Goal: Task Accomplishment & Management: Manage account settings

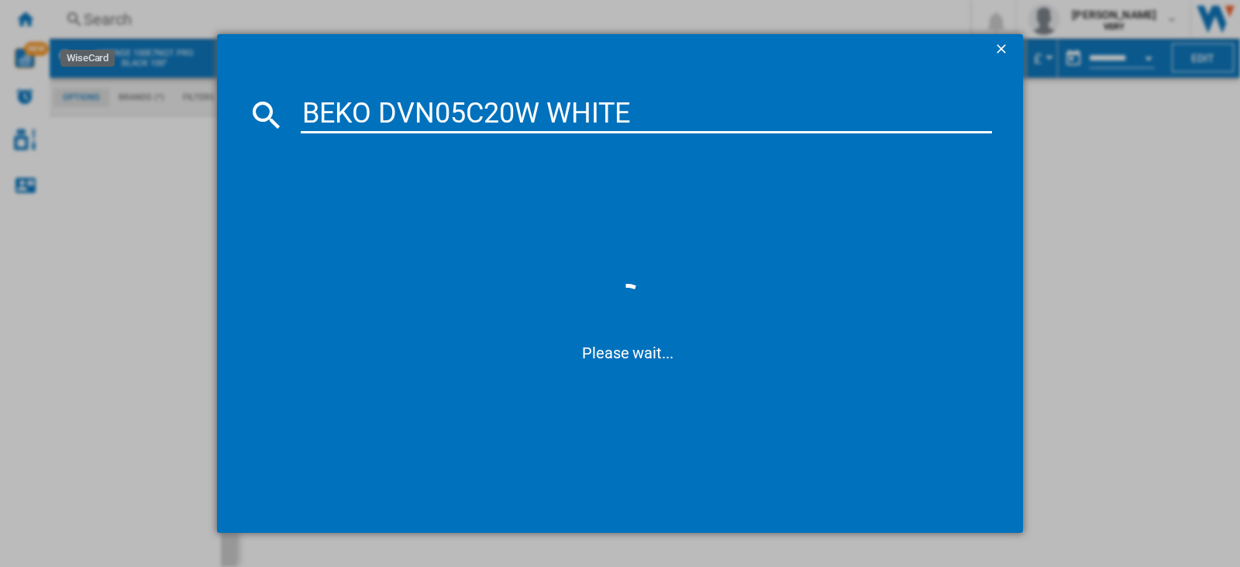
type input "BEKO DVN05C20W WHITE"
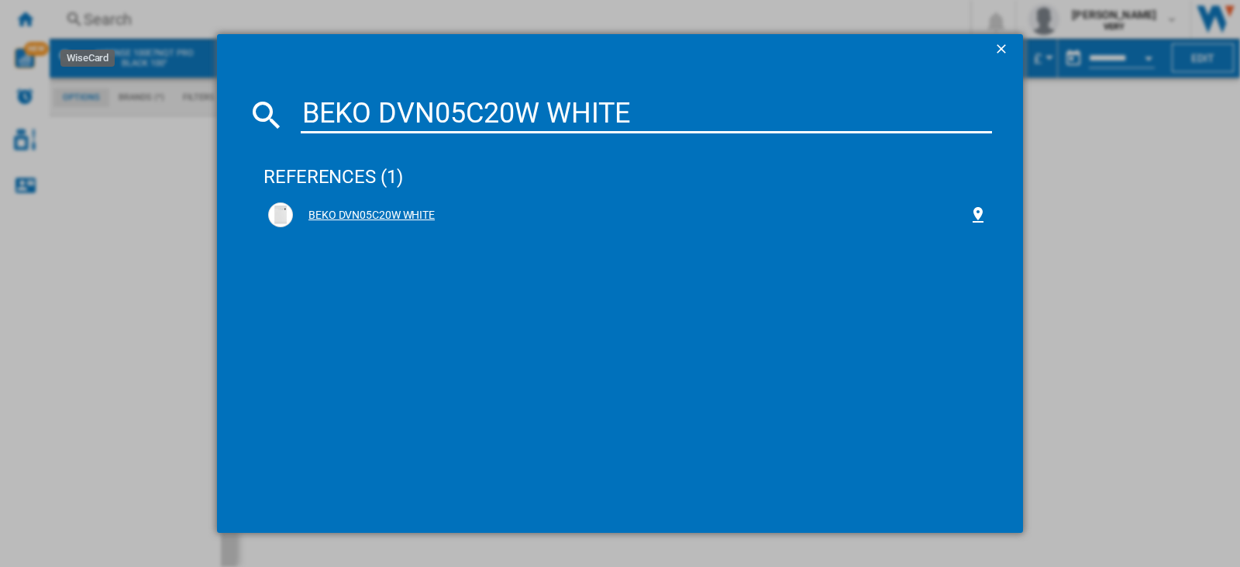
click at [323, 205] on div "BEKO DVN05C20W WHITE" at bounding box center [627, 214] width 719 height 25
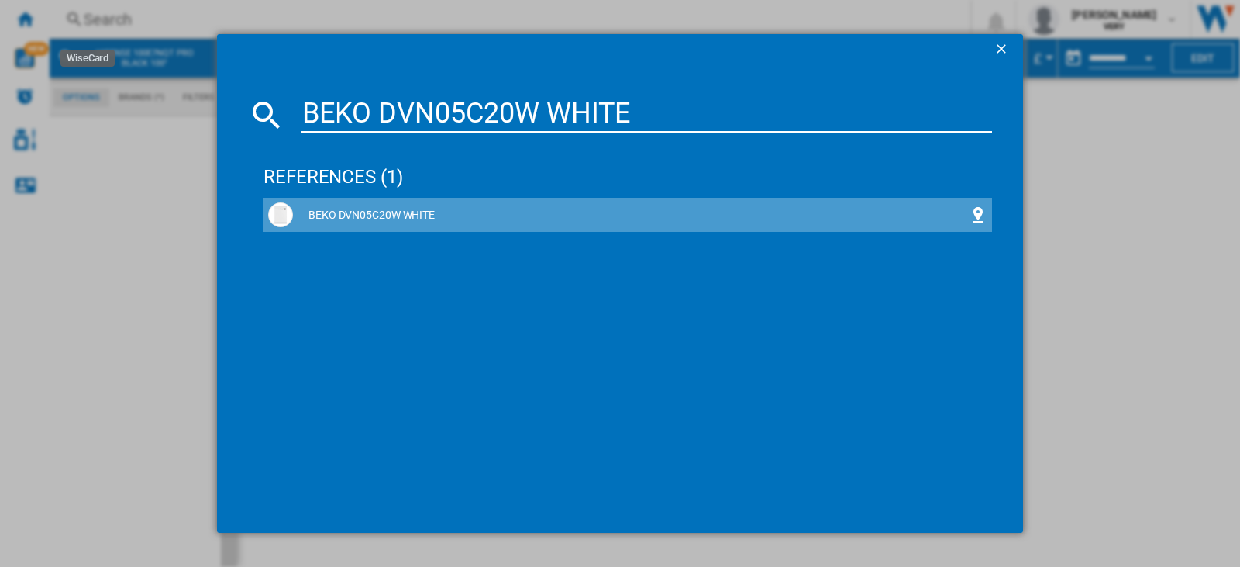
click at [429, 204] on div "BEKO DVN05C20W WHITE" at bounding box center [627, 214] width 719 height 25
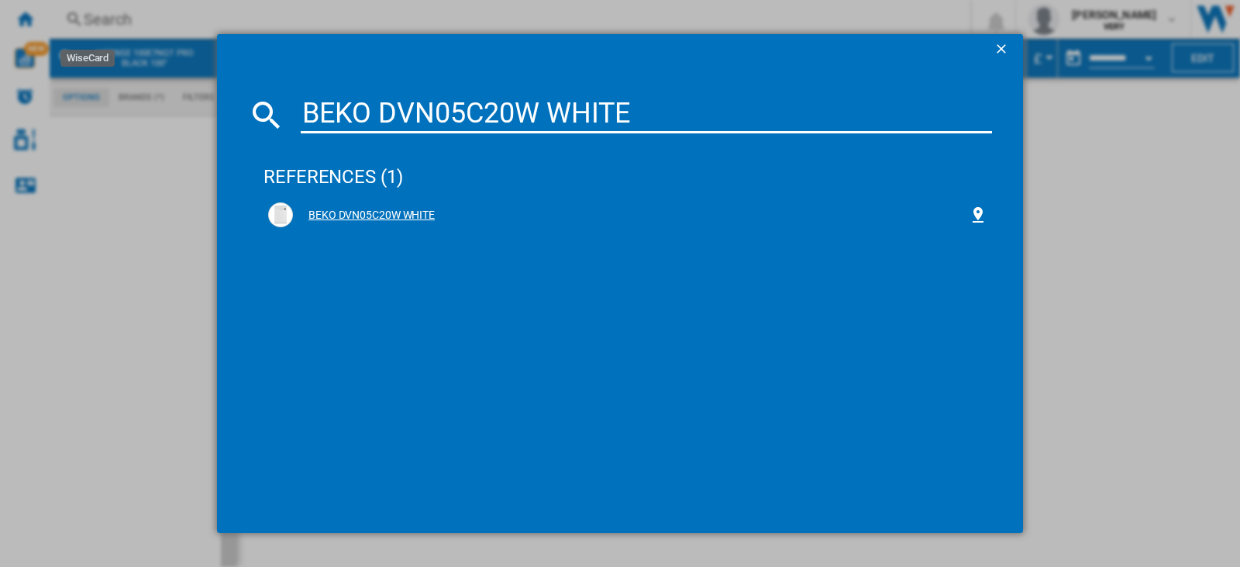
click at [421, 214] on div "BEKO DVN05C20W WHITE" at bounding box center [631, 215] width 676 height 15
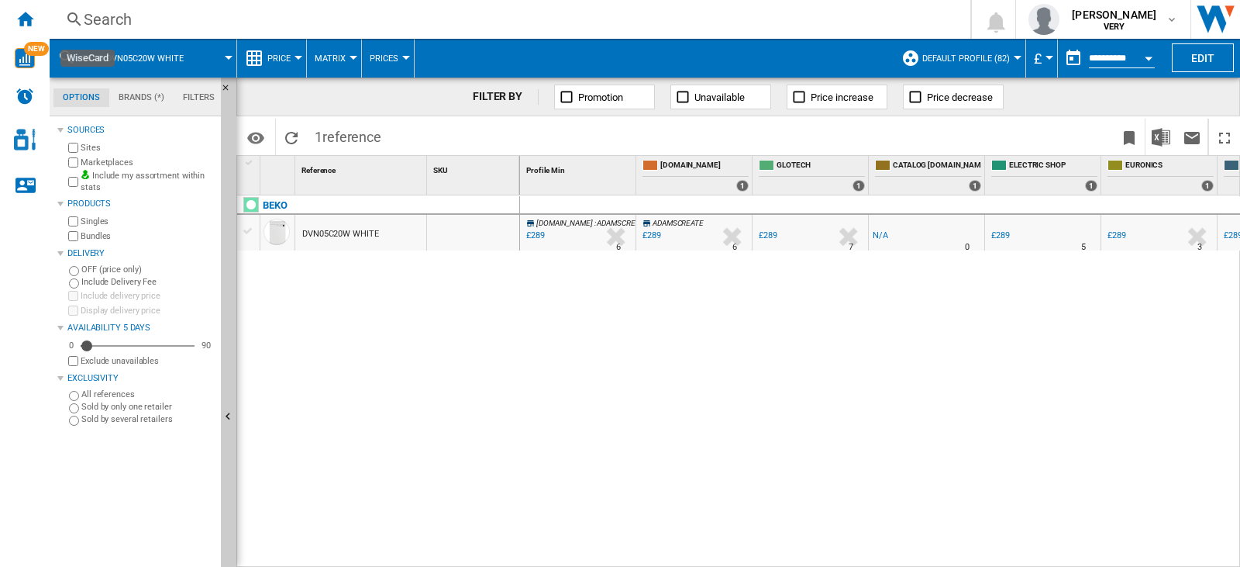
click at [286, 56] on span "Price" at bounding box center [278, 58] width 23 height 10
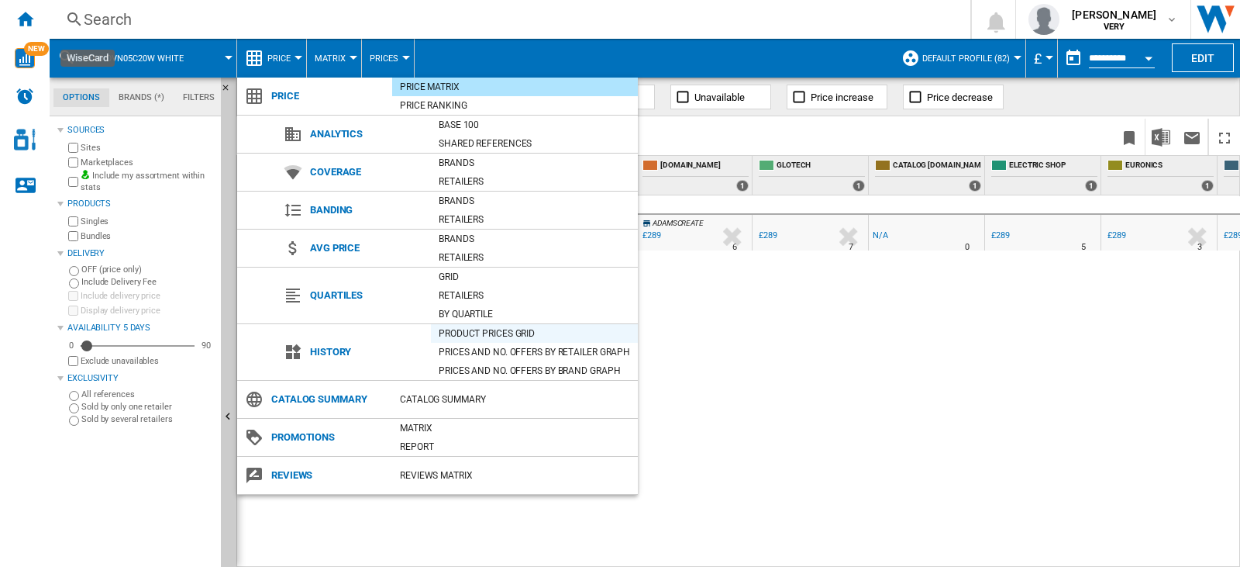
click at [480, 332] on div "Product prices grid" at bounding box center [534, 332] width 207 height 15
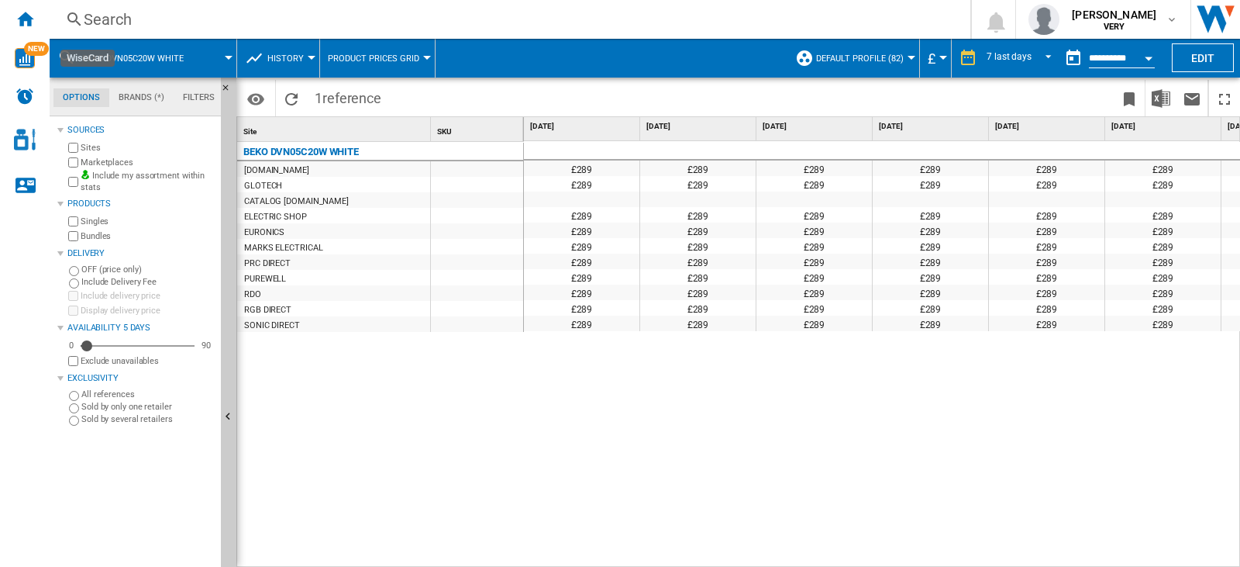
click at [892, 68] on button "Default profile (82)" at bounding box center [863, 58] width 95 height 39
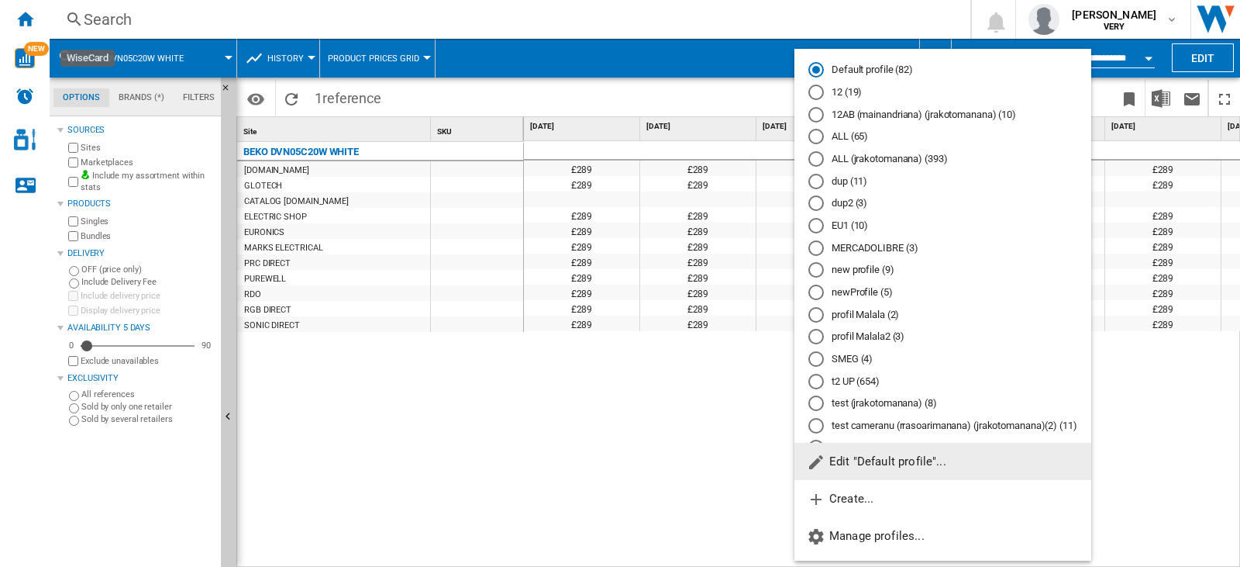
click at [907, 156] on md-radio-button "ALL (jrakotomanana) (393)" at bounding box center [942, 159] width 269 height 15
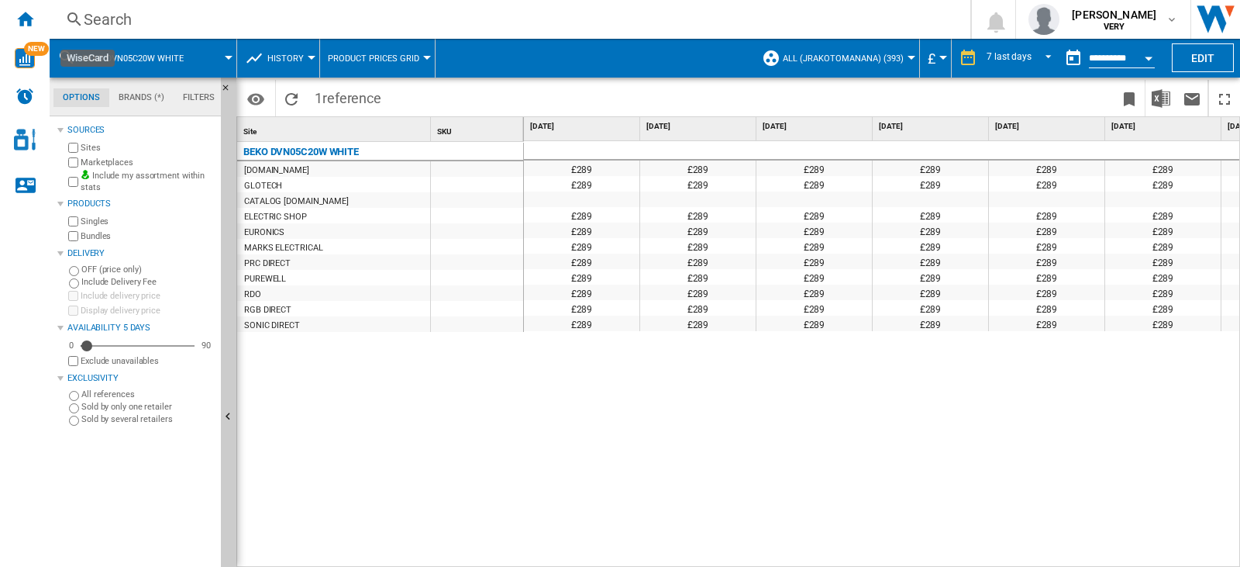
click at [907, 57] on div at bounding box center [911, 58] width 8 height 4
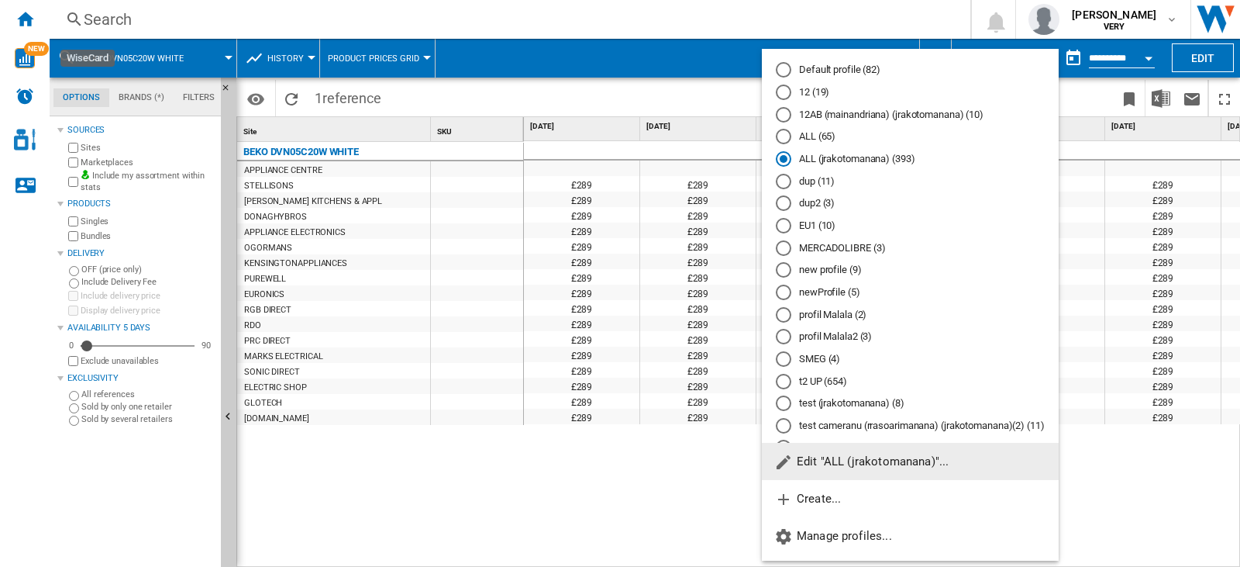
click at [866, 454] on span "Edit "ALL (jrakotomanana)"..." at bounding box center [861, 461] width 174 height 14
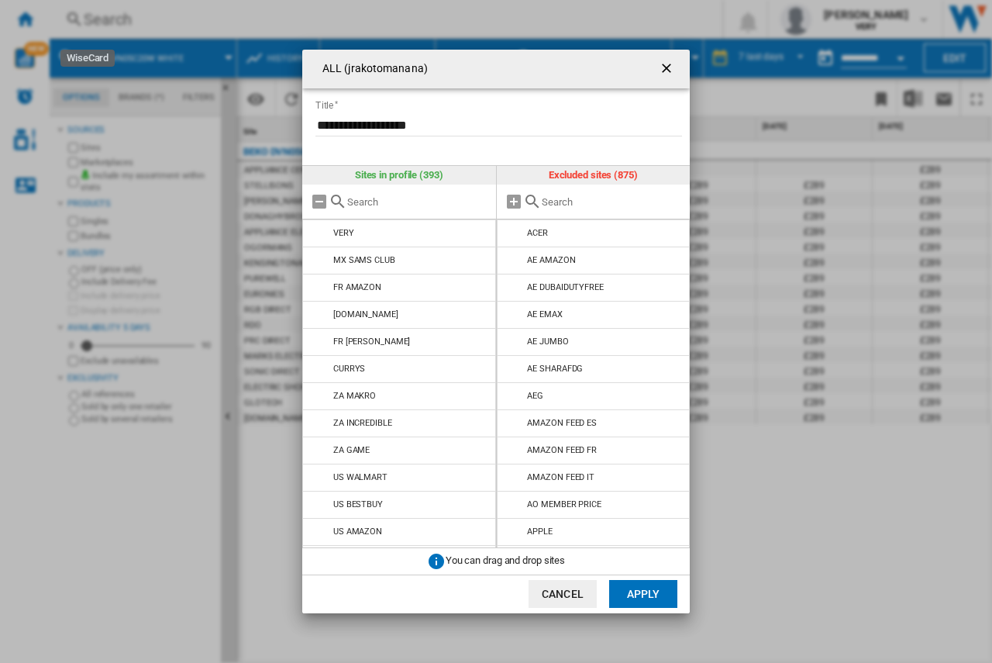
click at [575, 198] on input "text" at bounding box center [612, 202] width 141 height 12
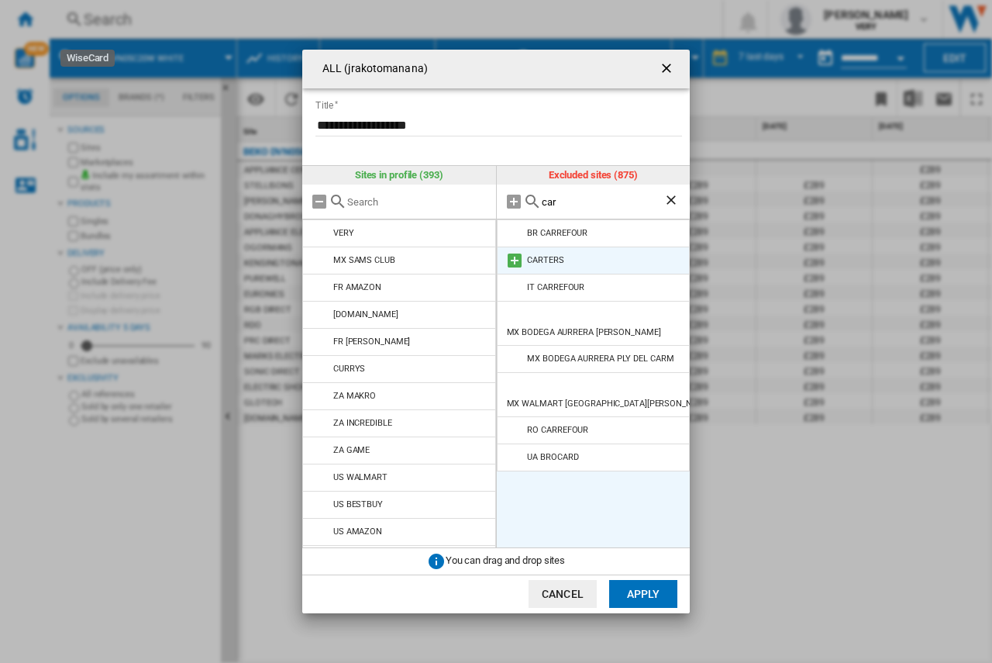
click at [515, 258] on md-icon at bounding box center [514, 260] width 19 height 19
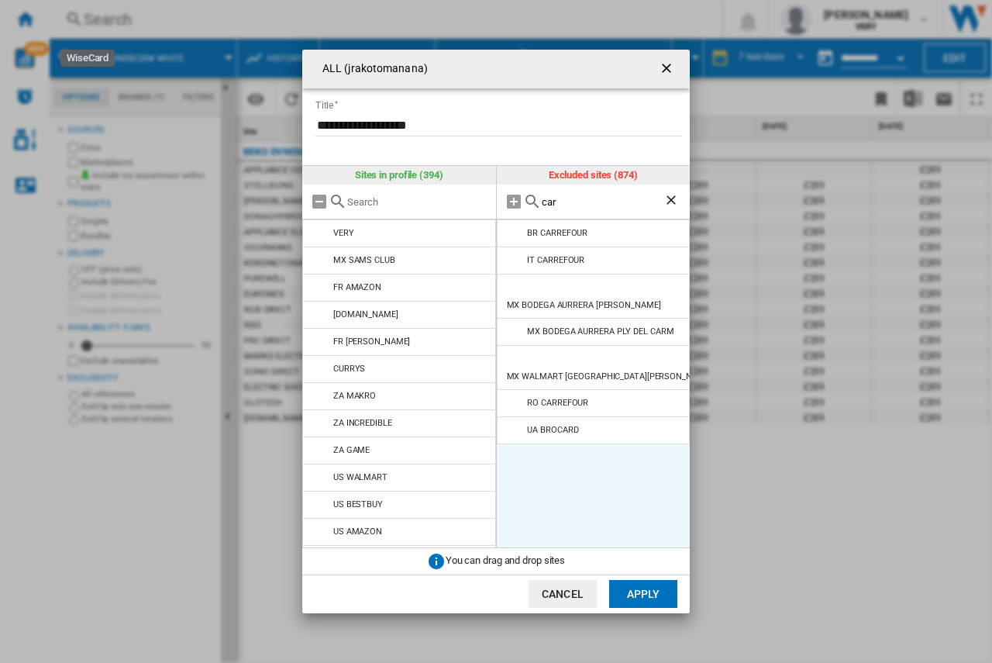
click at [569, 202] on input "car" at bounding box center [603, 202] width 122 height 12
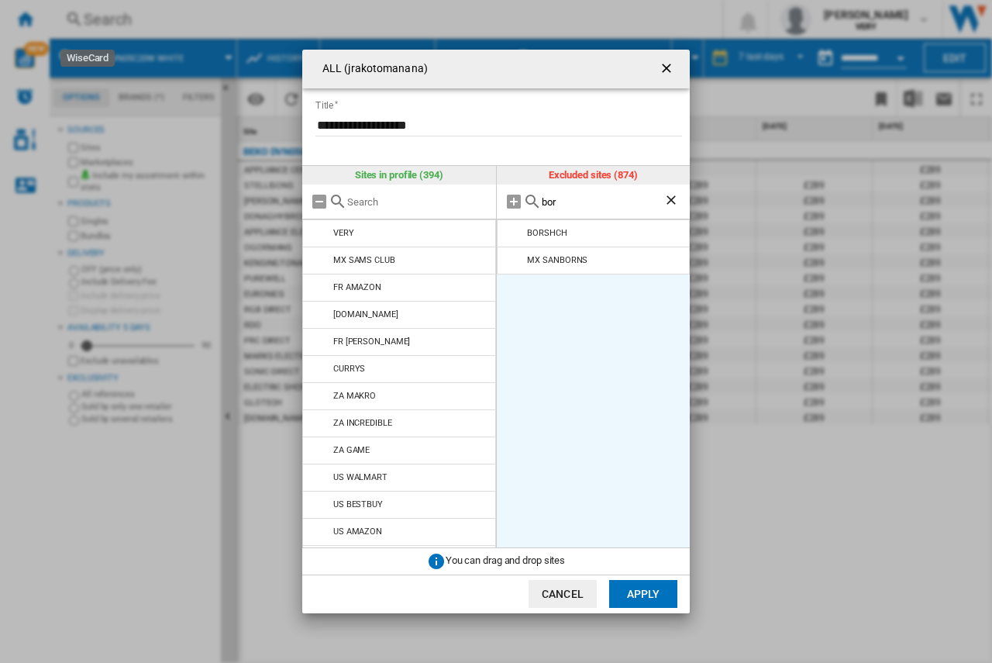
click at [517, 237] on md-icon at bounding box center [514, 233] width 19 height 19
click at [554, 198] on input "bor" at bounding box center [603, 202] width 122 height 12
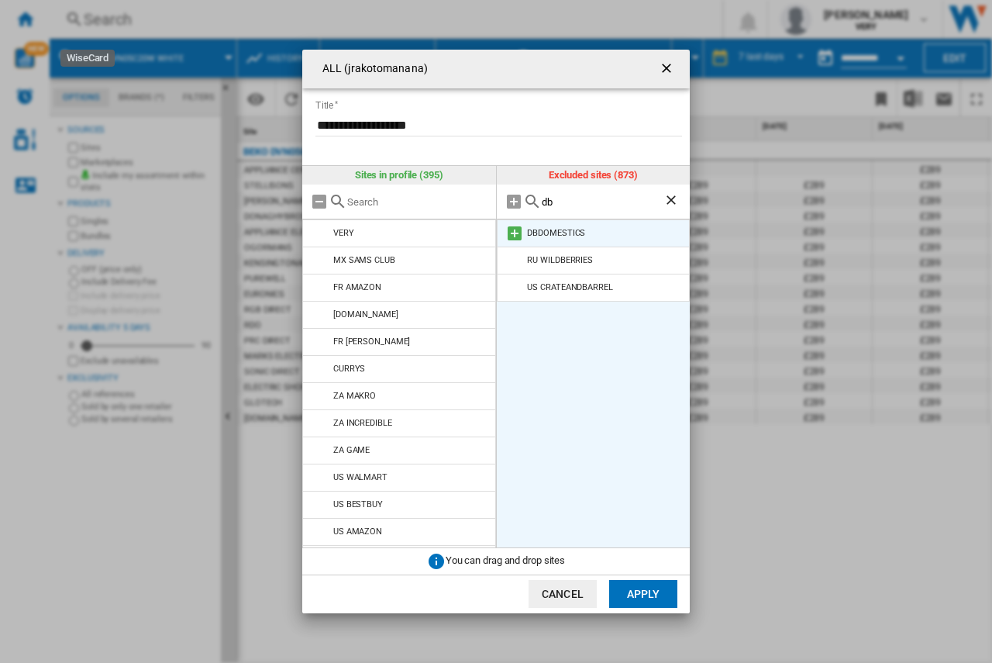
click at [511, 236] on md-icon at bounding box center [514, 233] width 19 height 19
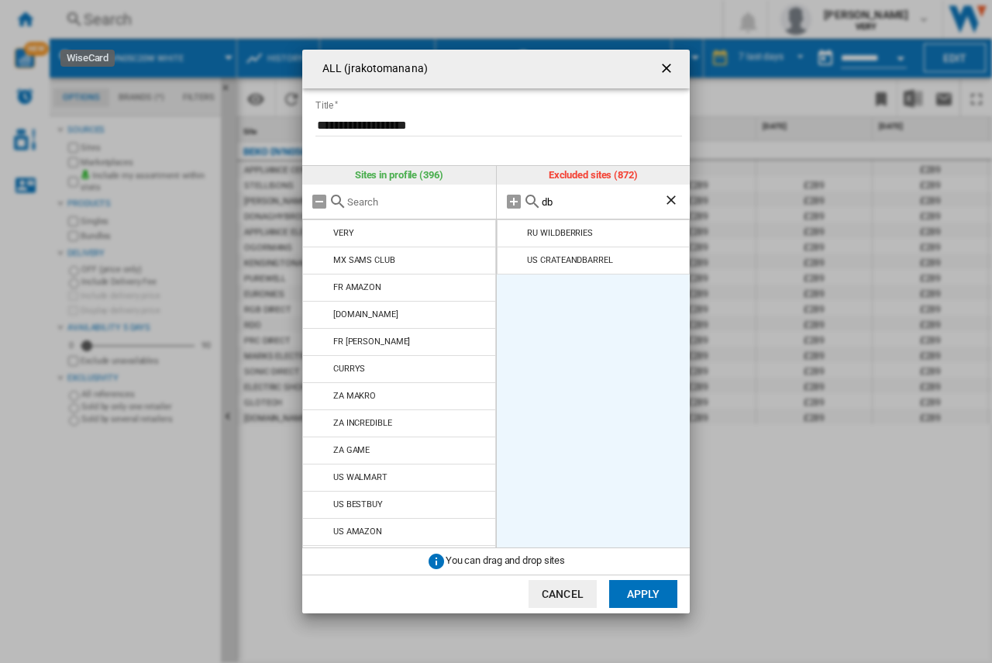
click at [542, 200] on input "db" at bounding box center [603, 202] width 122 height 12
click at [513, 229] on md-icon at bounding box center [514, 233] width 19 height 19
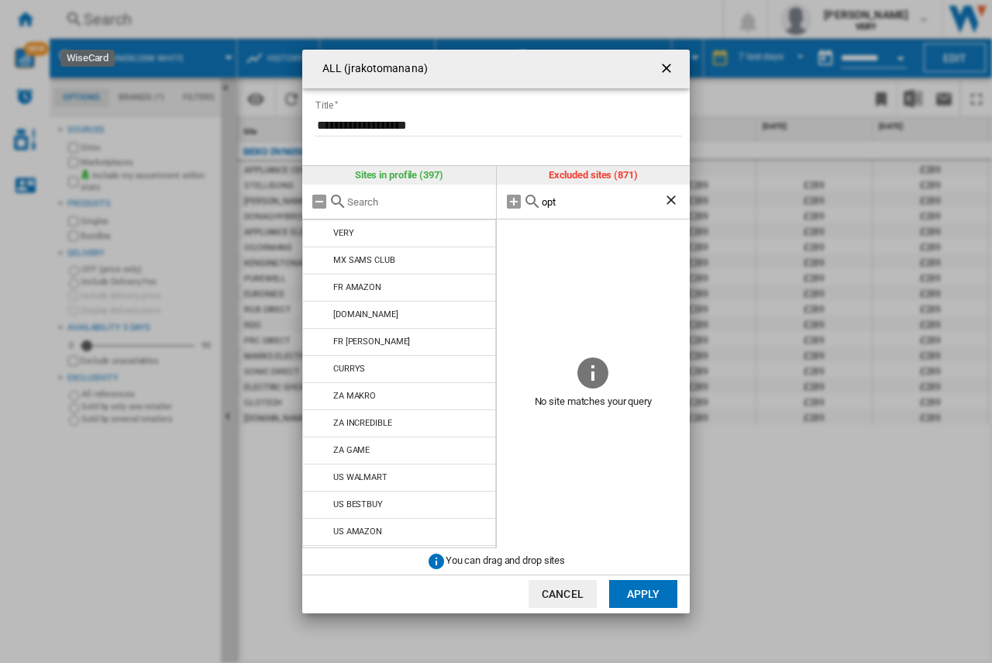
click at [576, 200] on input "opt" at bounding box center [603, 202] width 122 height 12
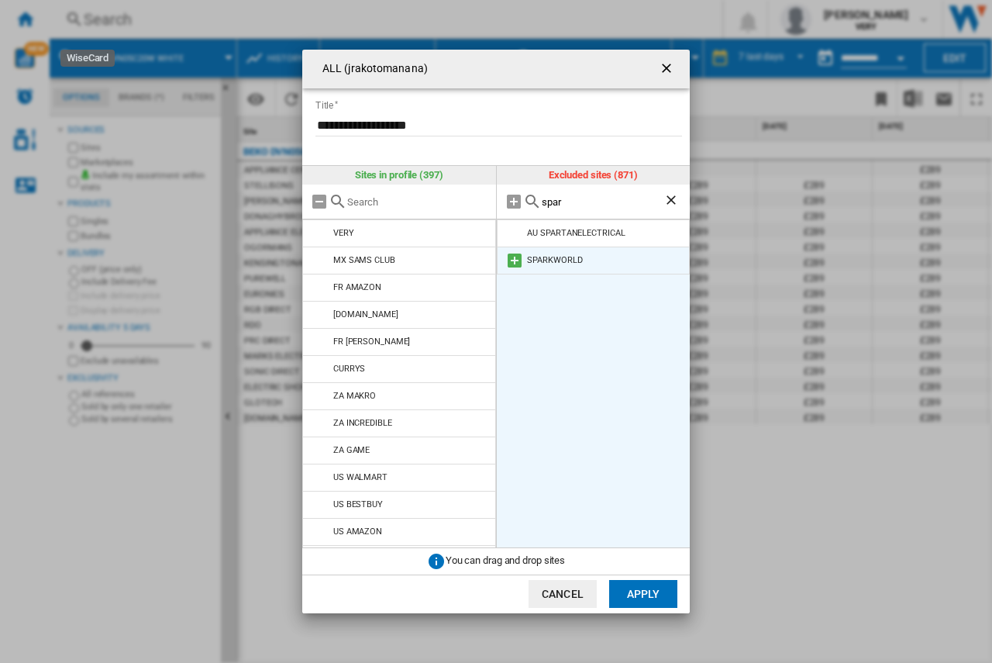
click at [511, 264] on md-icon at bounding box center [514, 260] width 19 height 19
click at [549, 201] on input "spar" at bounding box center [603, 202] width 122 height 12
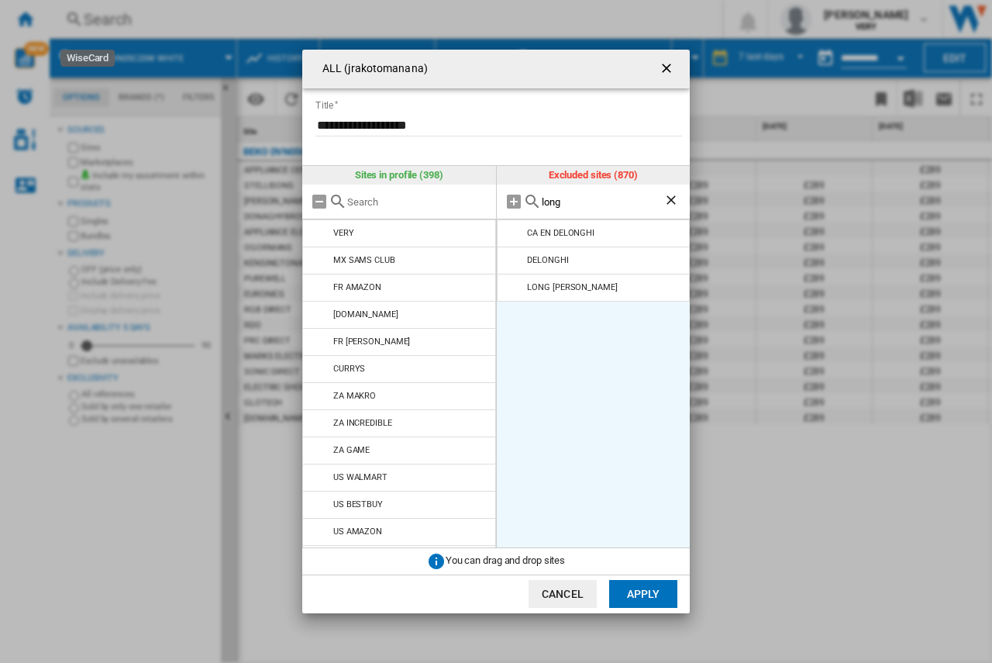
click at [515, 288] on md-icon at bounding box center [514, 287] width 19 height 19
click at [545, 201] on input "long" at bounding box center [603, 202] width 122 height 12
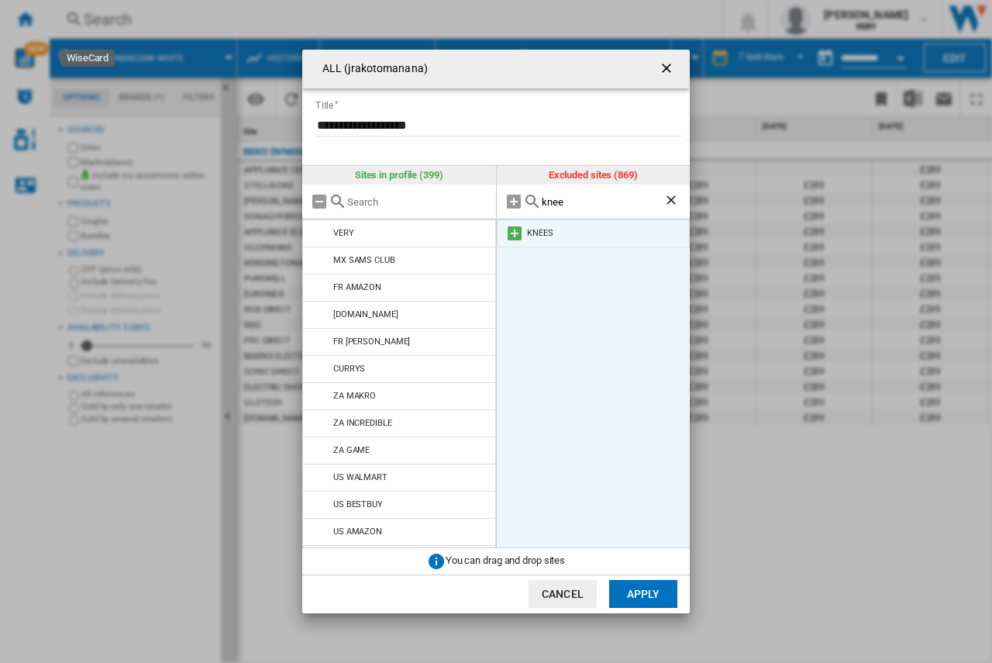
click at [511, 232] on md-icon at bounding box center [514, 233] width 19 height 19
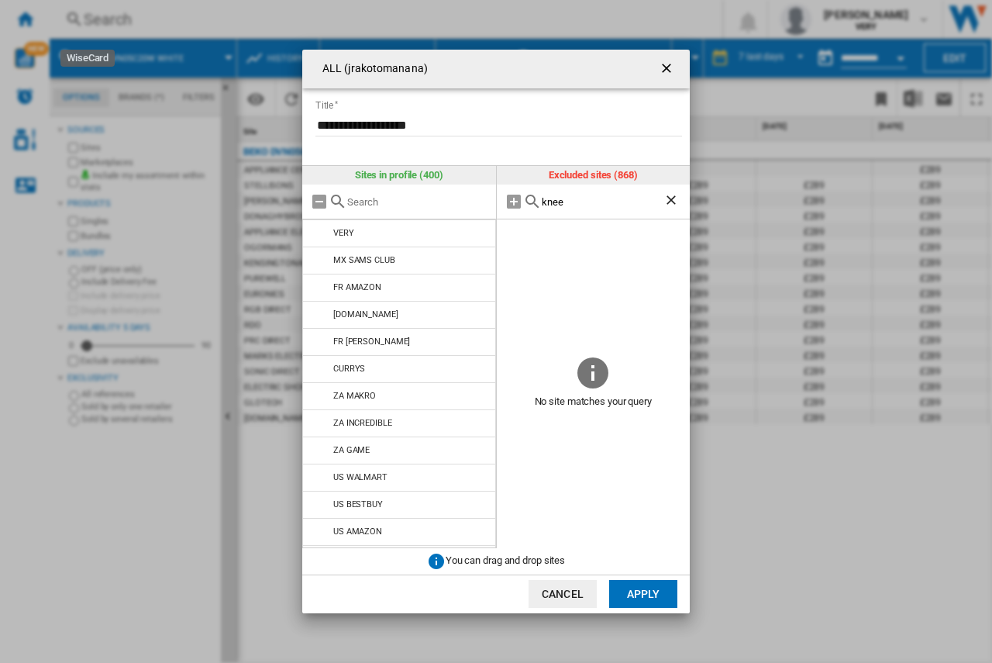
click at [553, 196] on input "knee" at bounding box center [603, 202] width 122 height 12
click at [516, 281] on md-icon at bounding box center [514, 287] width 19 height 19
click at [554, 204] on input "web" at bounding box center [603, 202] width 122 height 12
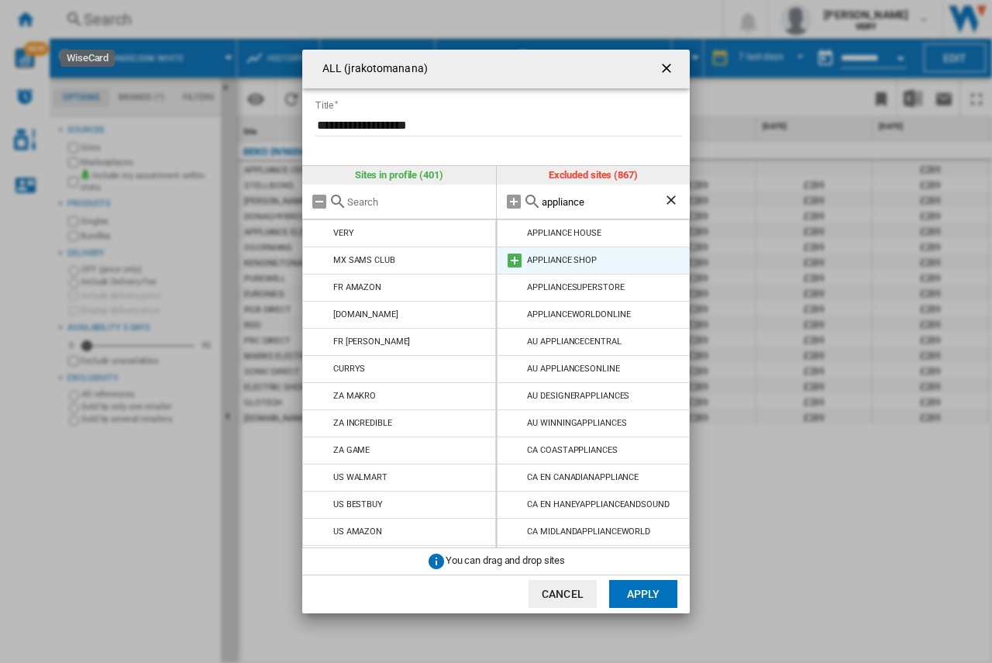
click at [511, 260] on md-icon at bounding box center [514, 260] width 19 height 19
click at [552, 205] on input "appliance" at bounding box center [603, 202] width 122 height 12
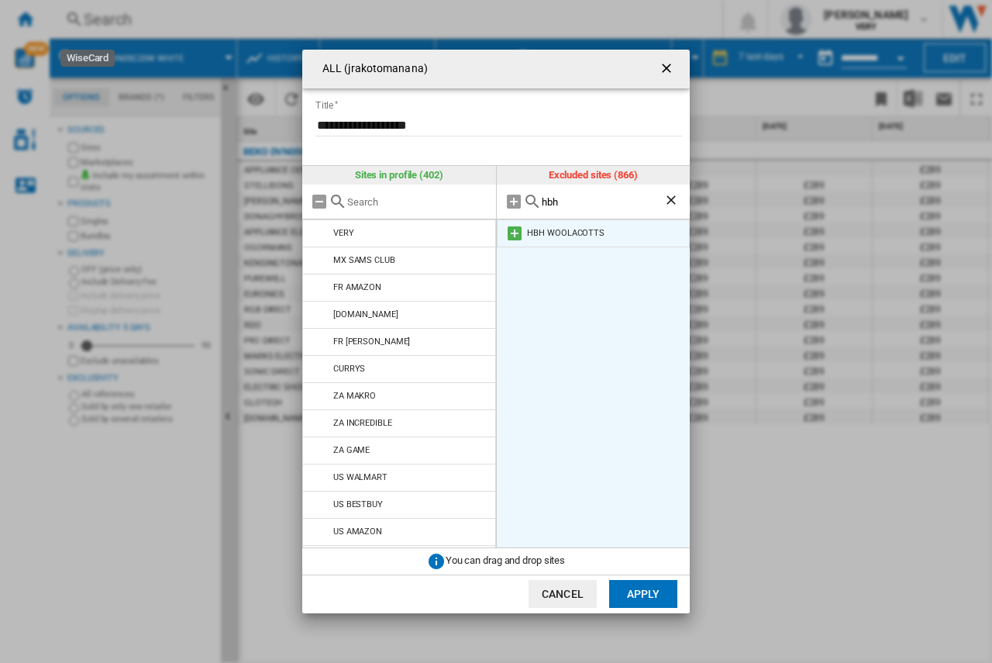
click at [513, 230] on md-icon at bounding box center [514, 233] width 19 height 19
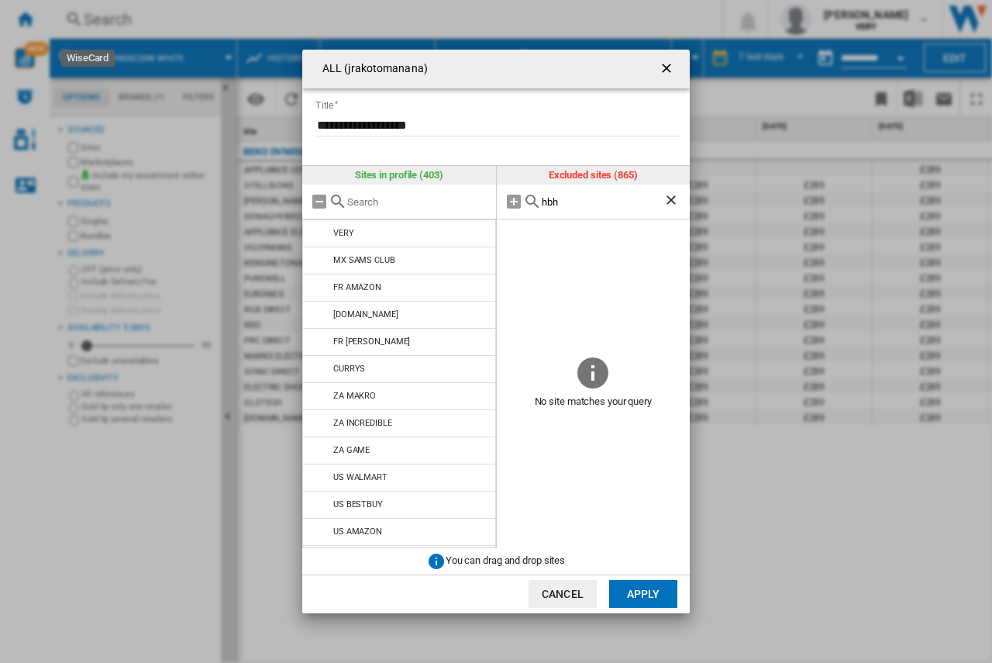
click at [556, 200] on input "hbh" at bounding box center [603, 202] width 122 height 12
click at [556, 201] on input "hbh" at bounding box center [603, 202] width 122 height 12
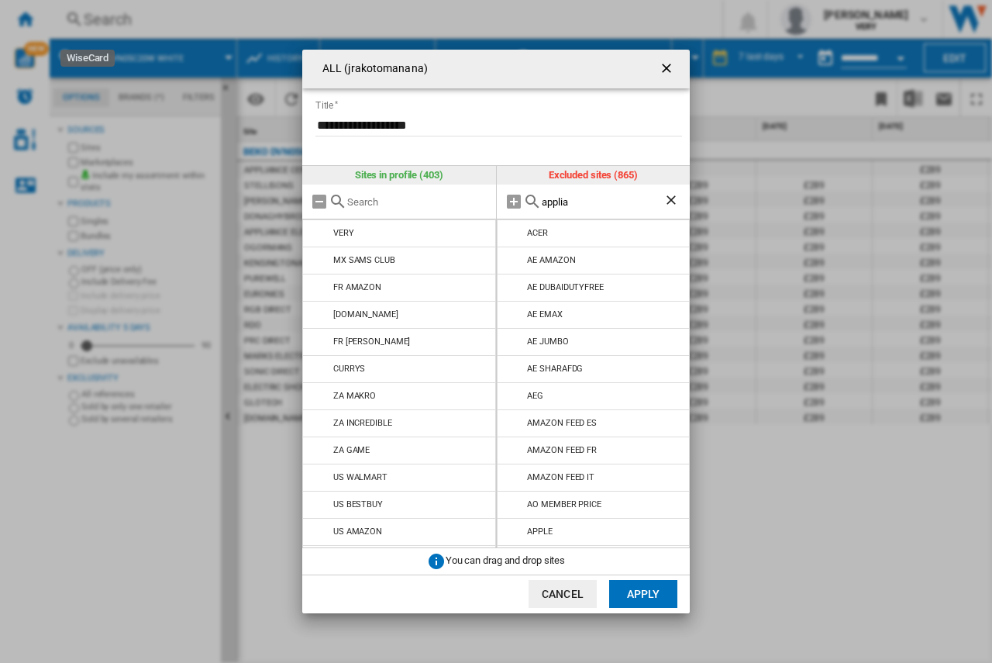
type input "applian"
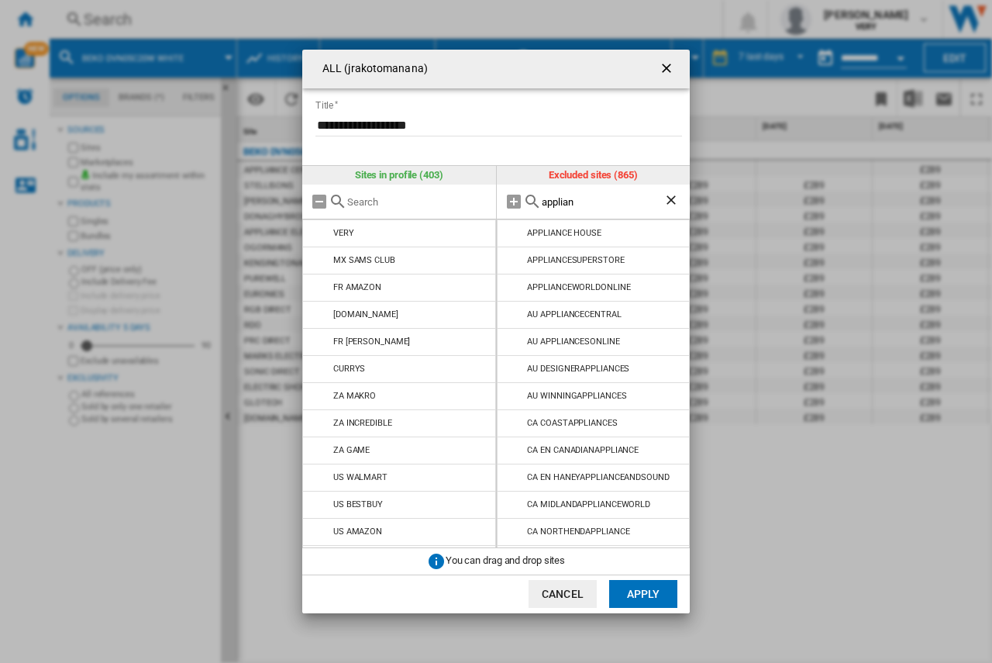
click at [649, 566] on button "Apply" at bounding box center [643, 594] width 68 height 28
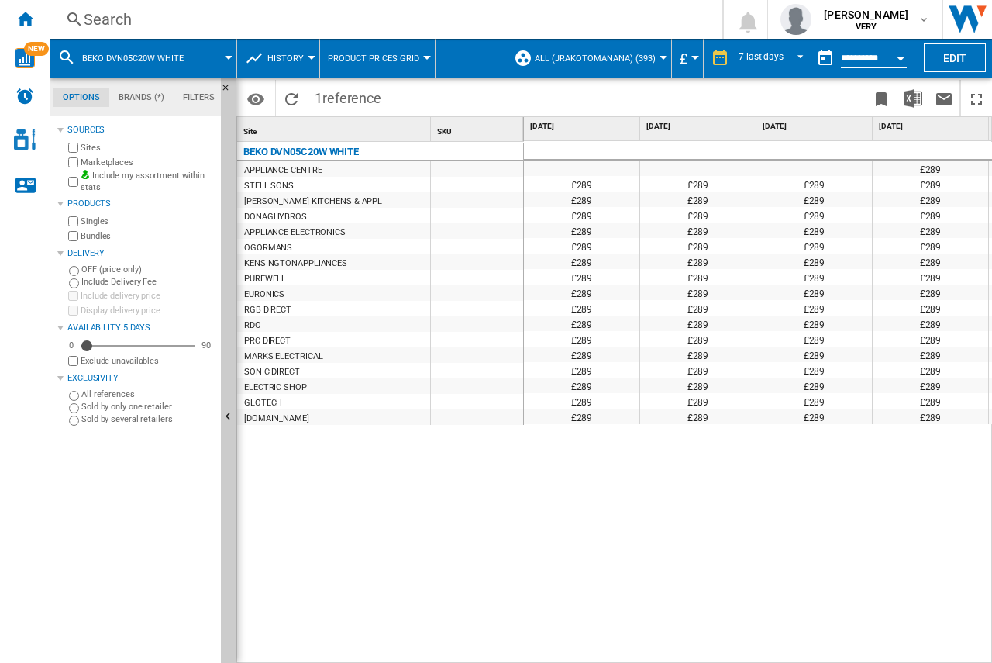
click at [635, 67] on button "ALL (jrakotomanana) (393)" at bounding box center [599, 58] width 129 height 39
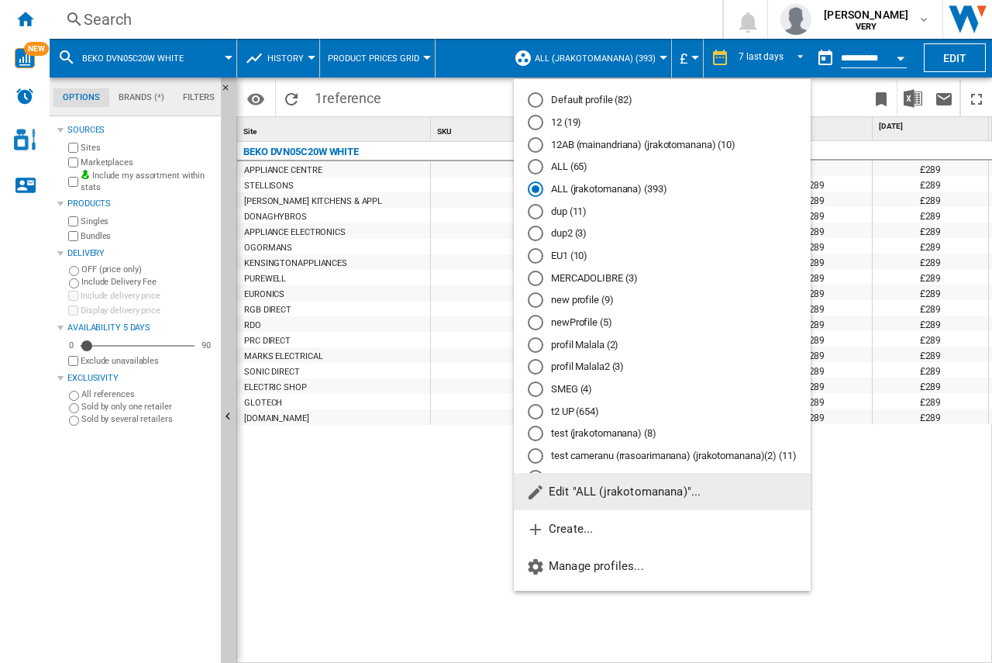
click at [615, 488] on span "Edit "ALL (jrakotomanana)"..." at bounding box center [613, 491] width 174 height 14
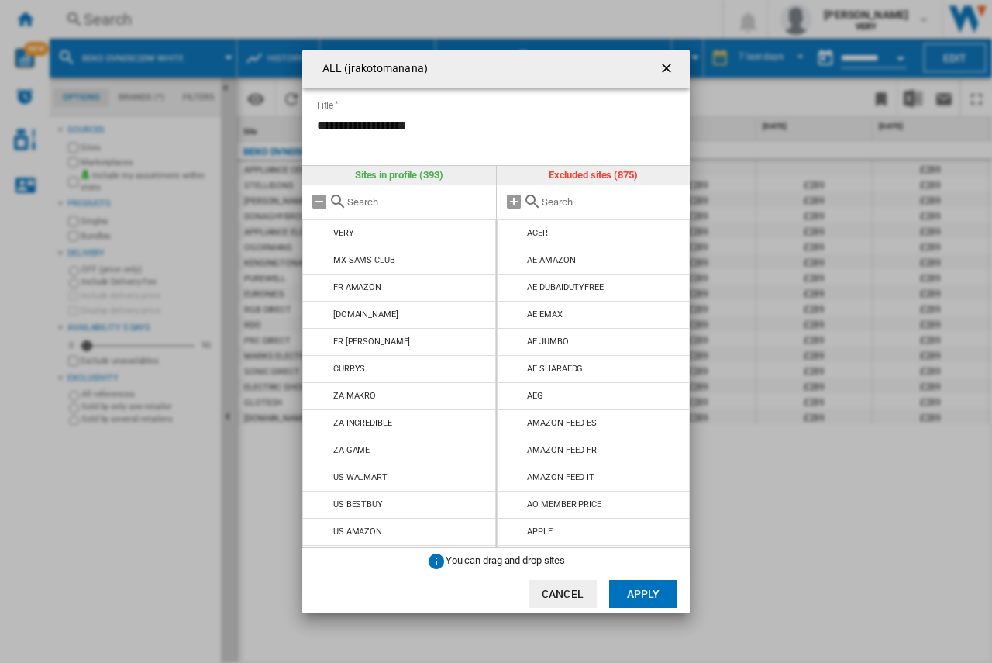
click at [811, 480] on div "**********" at bounding box center [496, 331] width 992 height 663
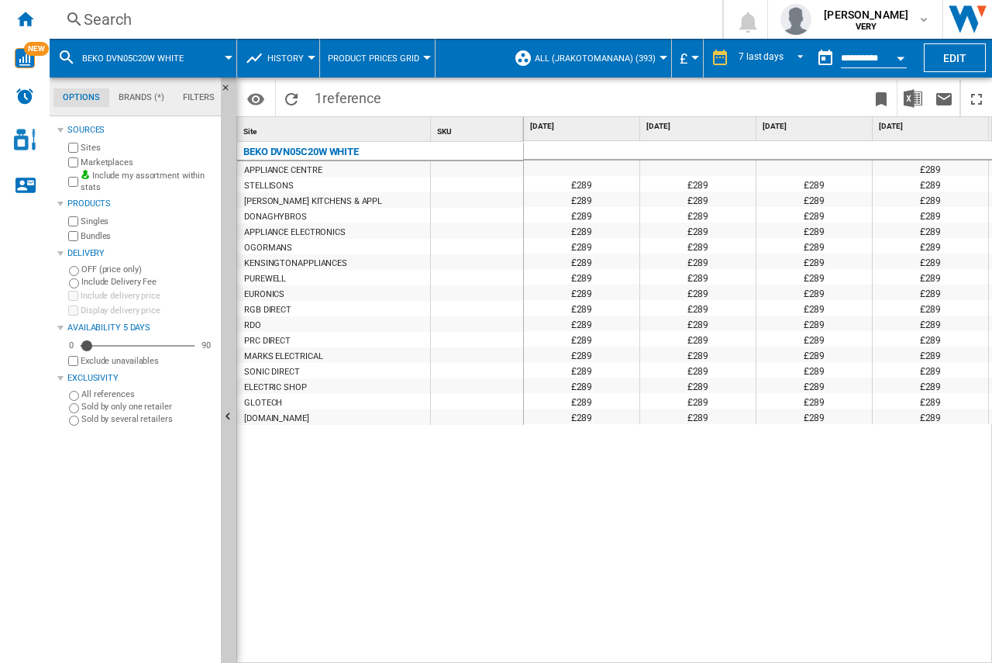
click at [650, 60] on span "ALL (jrakotomanana) (393)" at bounding box center [595, 58] width 121 height 10
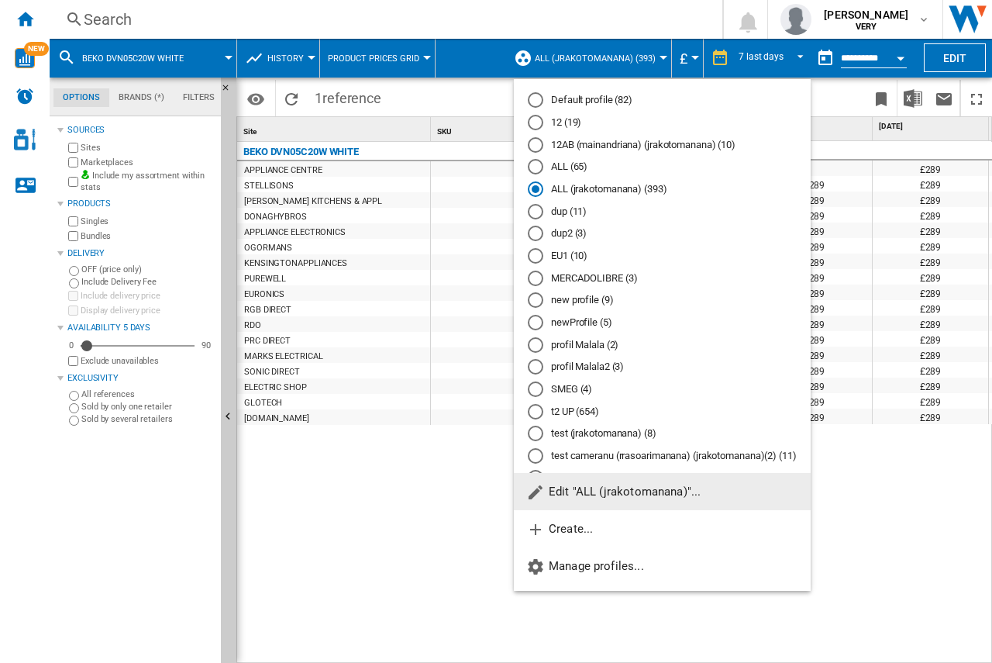
click at [618, 486] on span "Edit "ALL (jrakotomanana)"..." at bounding box center [613, 491] width 174 height 14
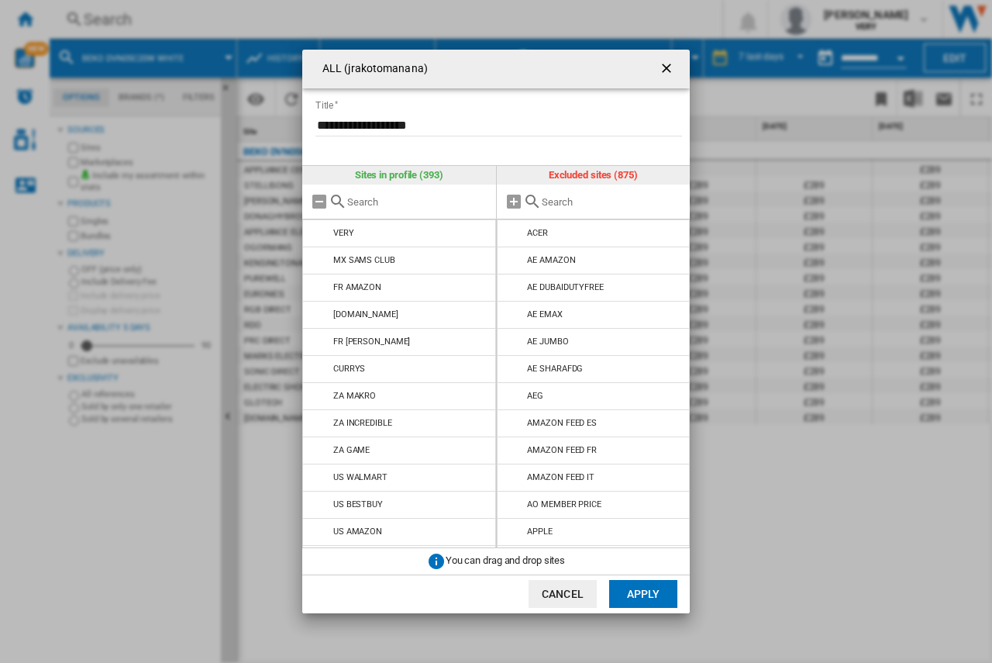
click at [582, 196] on input "text" at bounding box center [612, 202] width 141 height 12
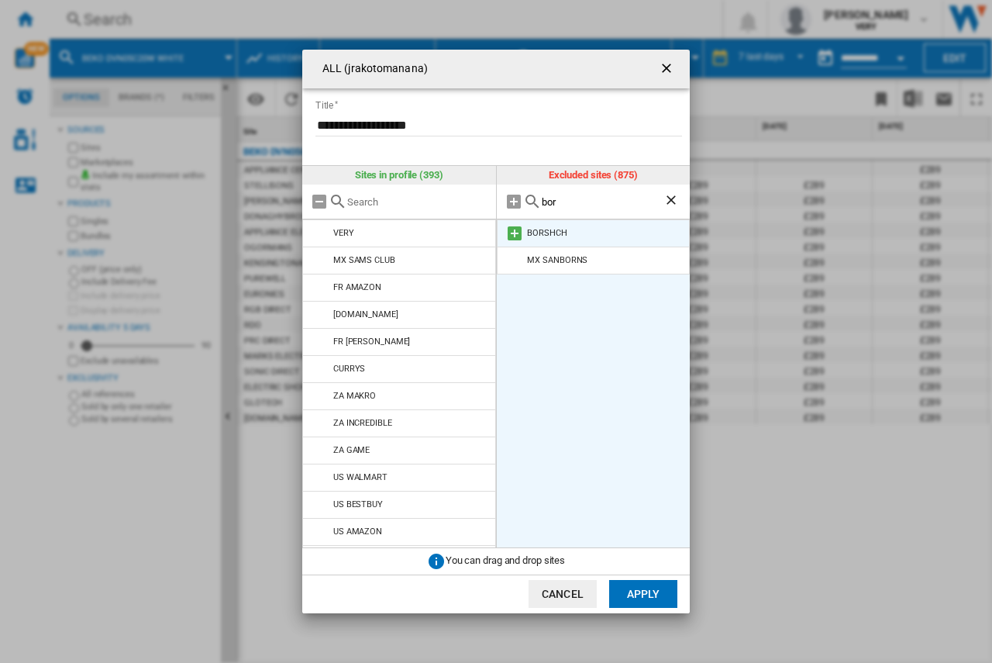
drag, startPoint x: 520, startPoint y: 233, endPoint x: 559, endPoint y: 206, distance: 47.3
click at [520, 232] on md-icon at bounding box center [514, 233] width 19 height 19
click at [559, 202] on input "bor" at bounding box center [603, 202] width 122 height 12
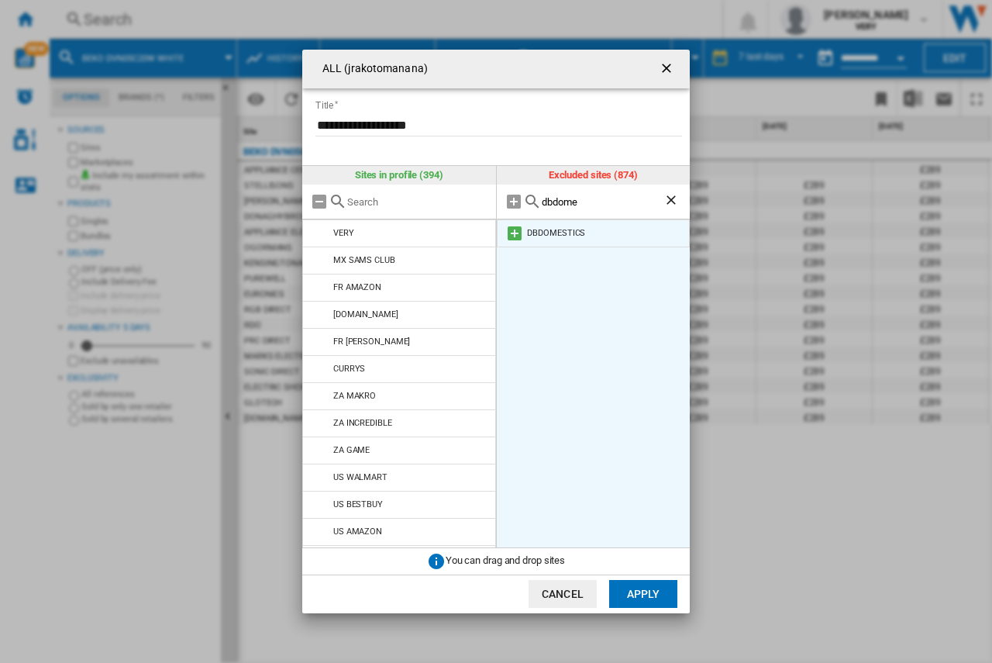
click at [514, 236] on md-icon at bounding box center [514, 233] width 19 height 19
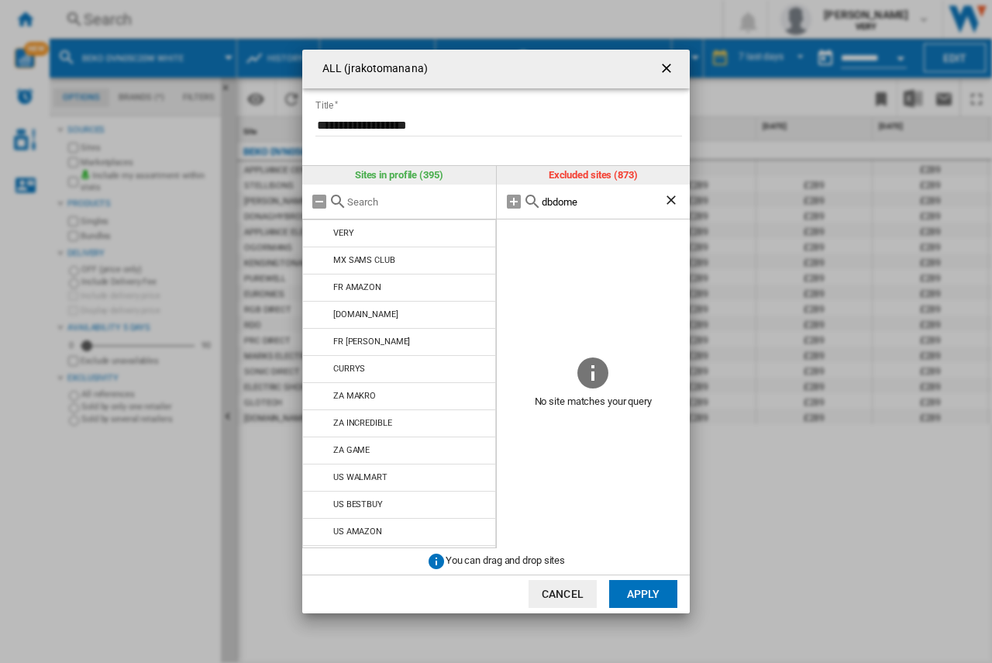
click at [560, 198] on input "dbdome" at bounding box center [603, 202] width 122 height 12
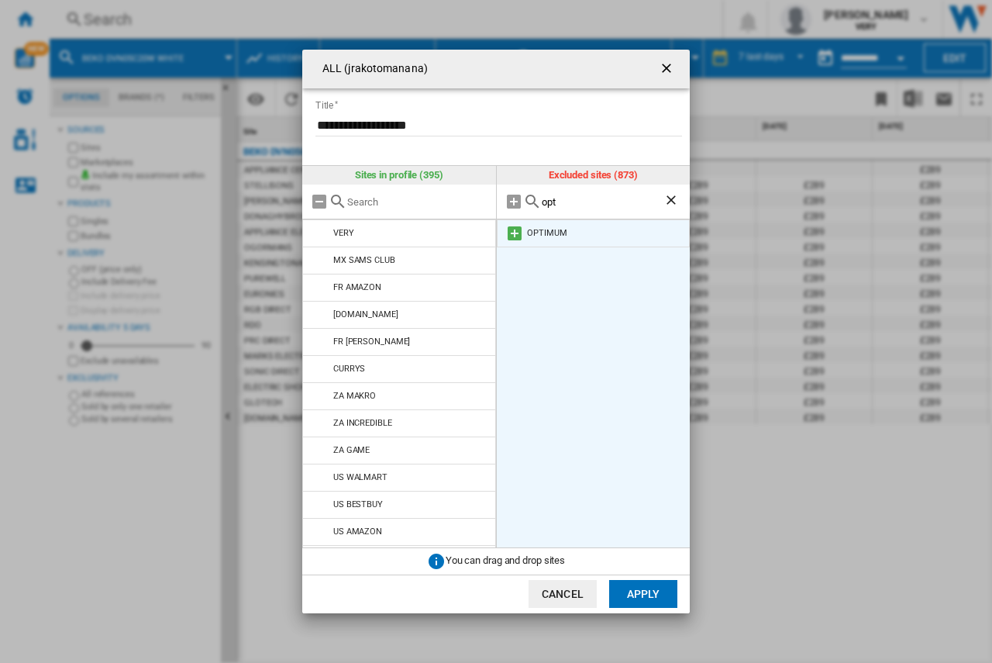
drag, startPoint x: 517, startPoint y: 232, endPoint x: 545, endPoint y: 201, distance: 42.3
click at [517, 232] on md-icon at bounding box center [514, 233] width 19 height 19
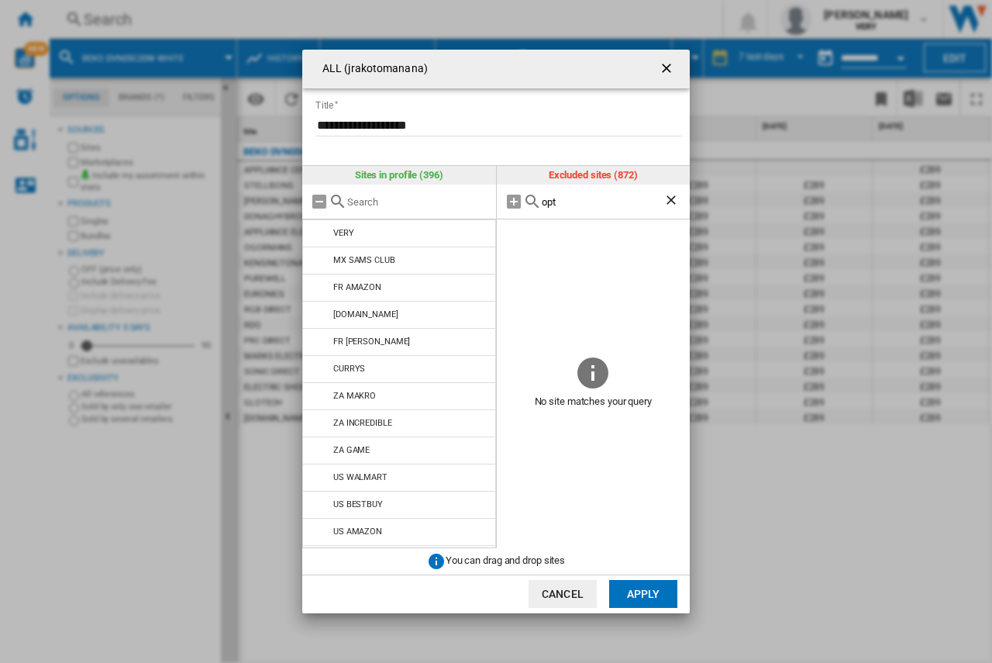
click at [549, 195] on div "opt" at bounding box center [594, 201] width 194 height 35
click at [546, 198] on input "opt" at bounding box center [603, 202] width 122 height 12
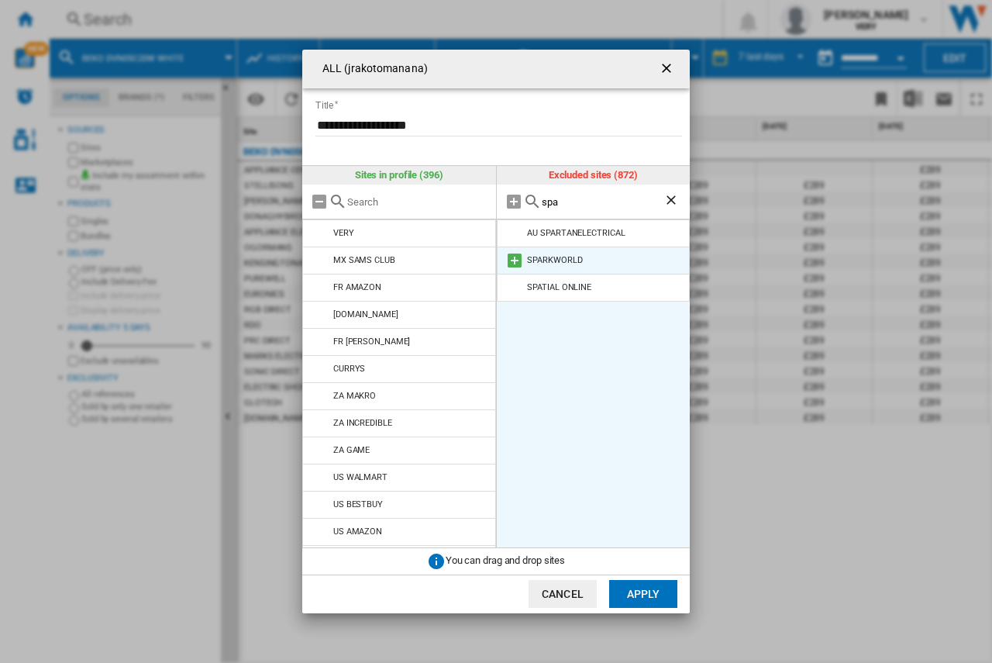
click at [515, 262] on md-icon at bounding box center [514, 260] width 19 height 19
click at [539, 200] on md-icon at bounding box center [532, 201] width 19 height 19
click at [549, 198] on input "spa" at bounding box center [603, 202] width 122 height 12
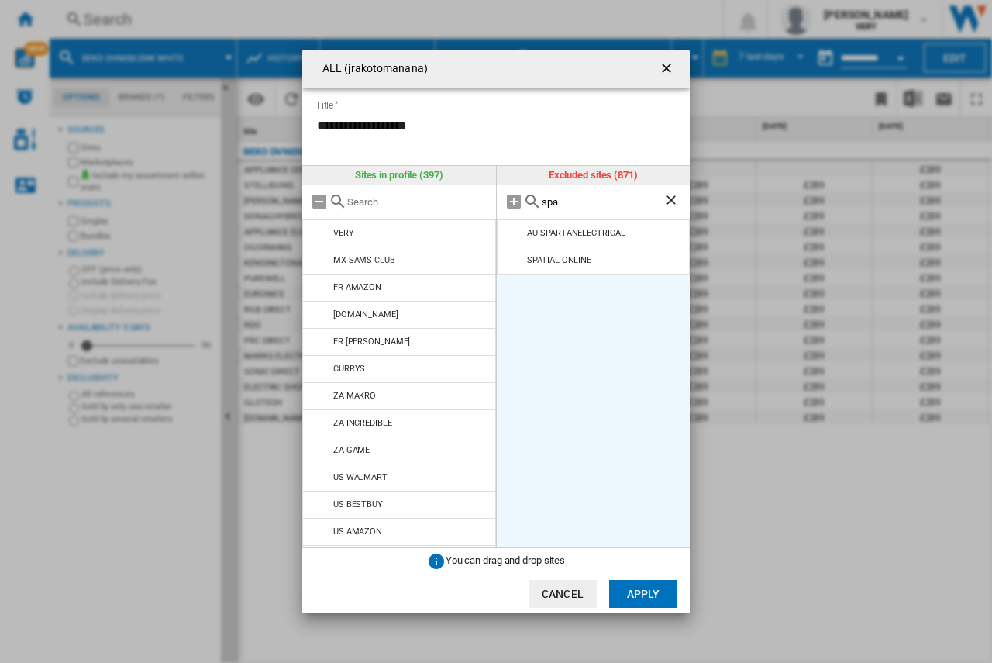
click at [672, 150] on md-input-container "**********" at bounding box center [502, 134] width 376 height 45
click at [561, 205] on input "spa" at bounding box center [603, 202] width 122 height 12
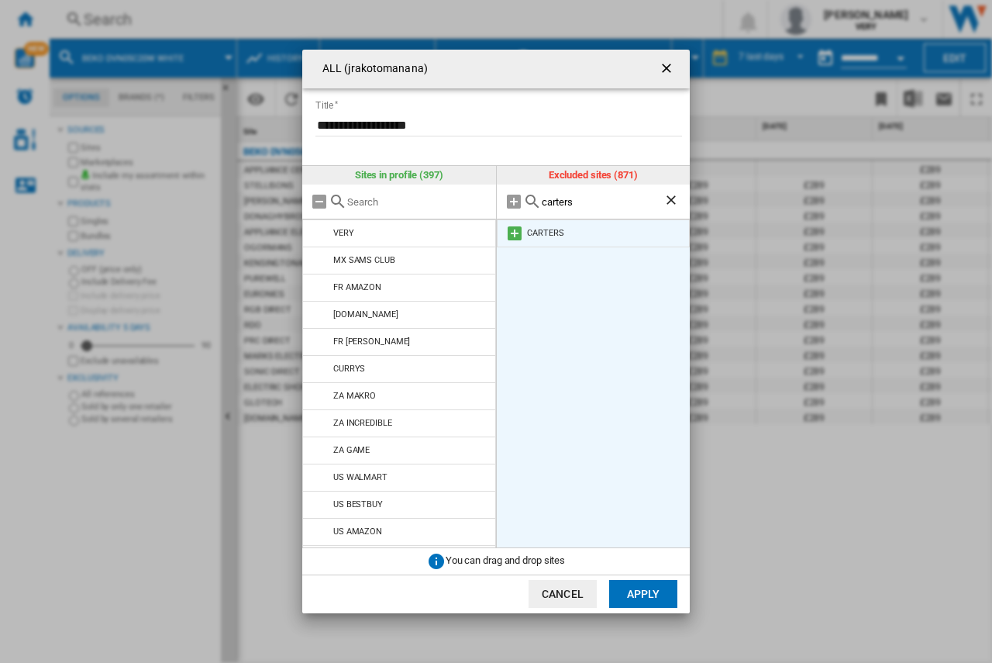
click at [514, 230] on md-icon at bounding box center [514, 233] width 19 height 19
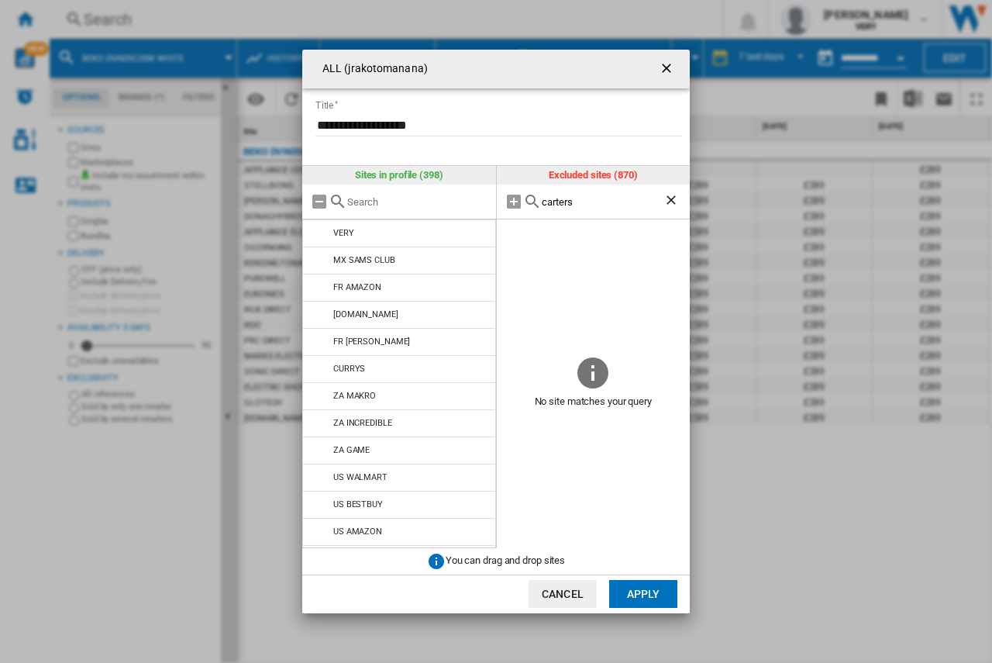
click at [557, 198] on input "carters" at bounding box center [603, 202] width 122 height 12
click at [561, 198] on input "long eat" at bounding box center [603, 202] width 122 height 12
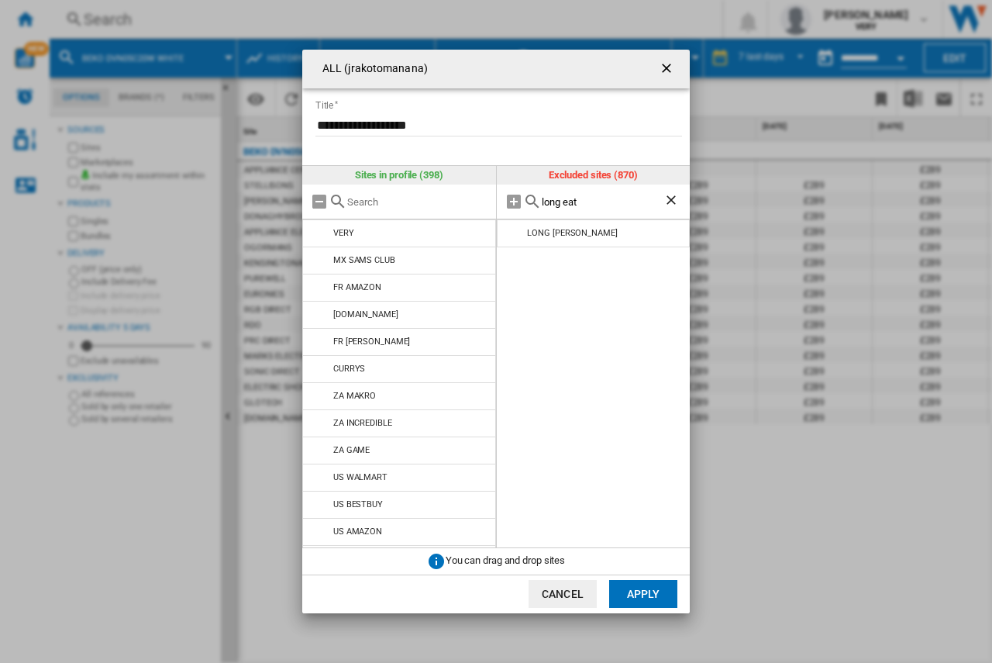
click at [561, 198] on input "long eat" at bounding box center [603, 202] width 122 height 12
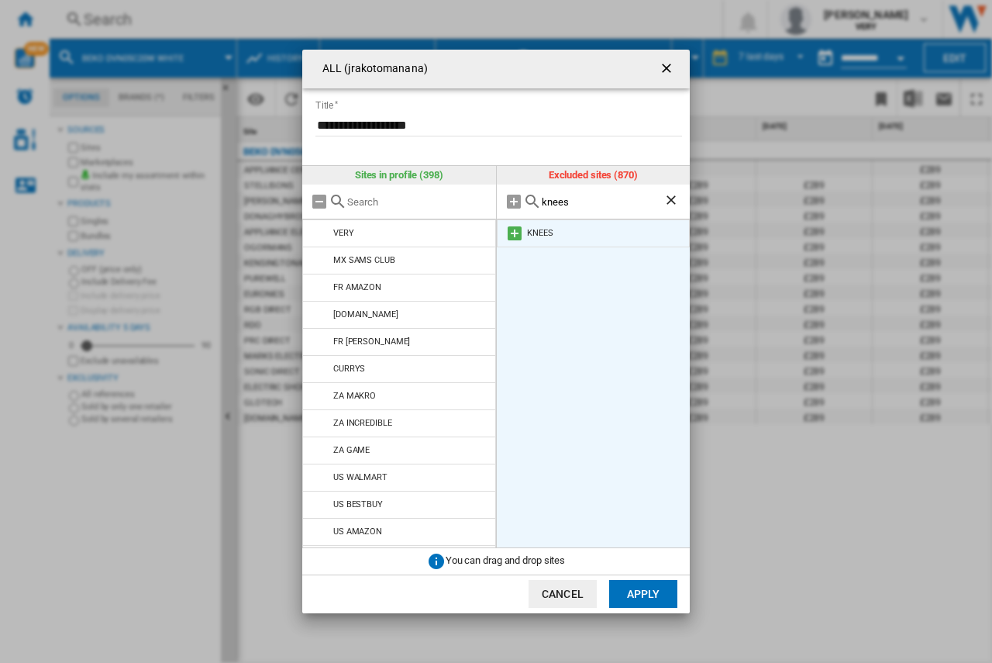
click at [515, 236] on md-icon at bounding box center [514, 233] width 19 height 19
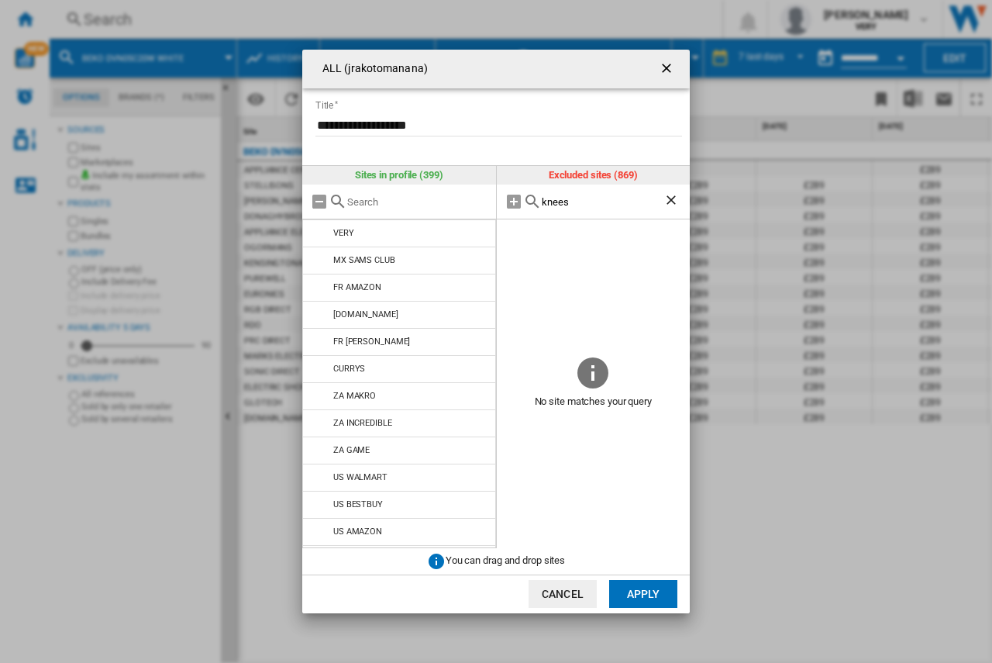
click at [551, 201] on input "knees" at bounding box center [603, 202] width 122 height 12
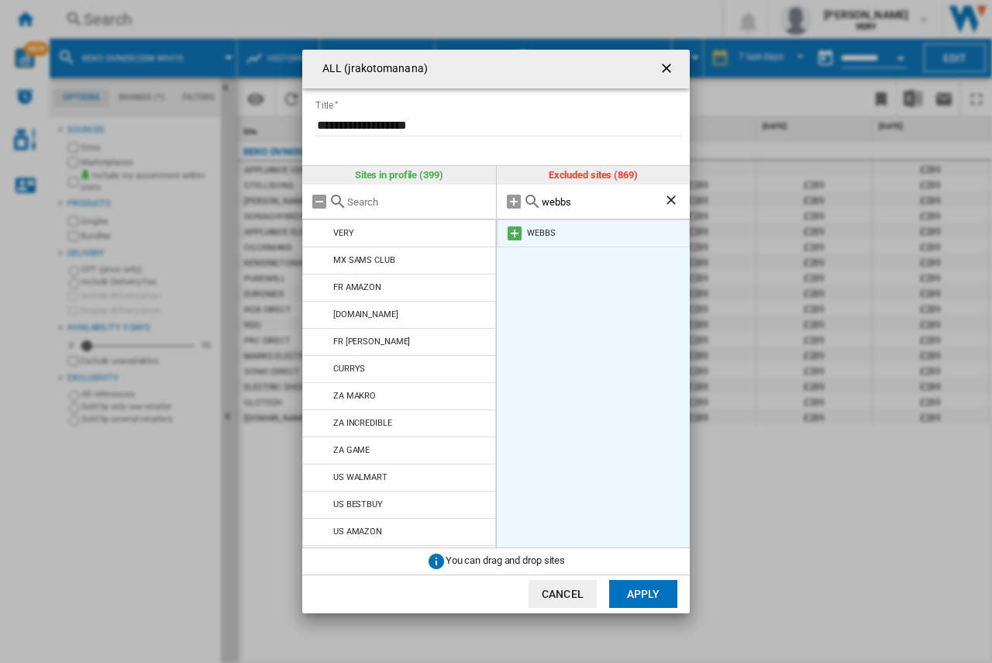
click at [517, 227] on md-icon at bounding box center [514, 233] width 19 height 19
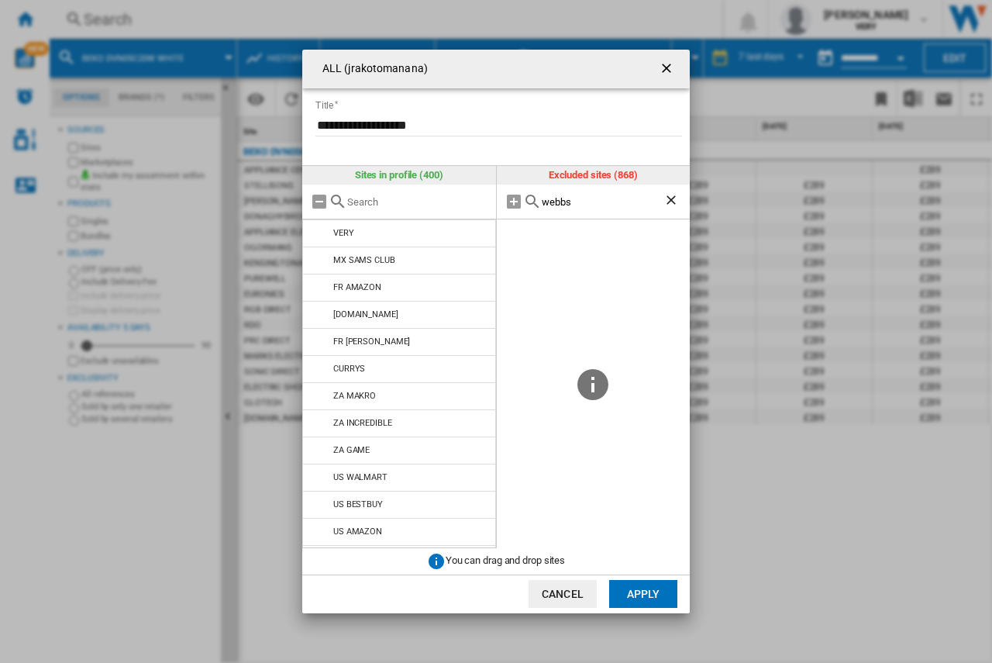
drag, startPoint x: 553, startPoint y: 190, endPoint x: 554, endPoint y: 199, distance: 9.4
click at [553, 191] on div "webbs" at bounding box center [594, 201] width 194 height 35
click at [554, 199] on input "webbs" at bounding box center [603, 202] width 122 height 12
click at [555, 199] on input "webbs" at bounding box center [603, 202] width 122 height 12
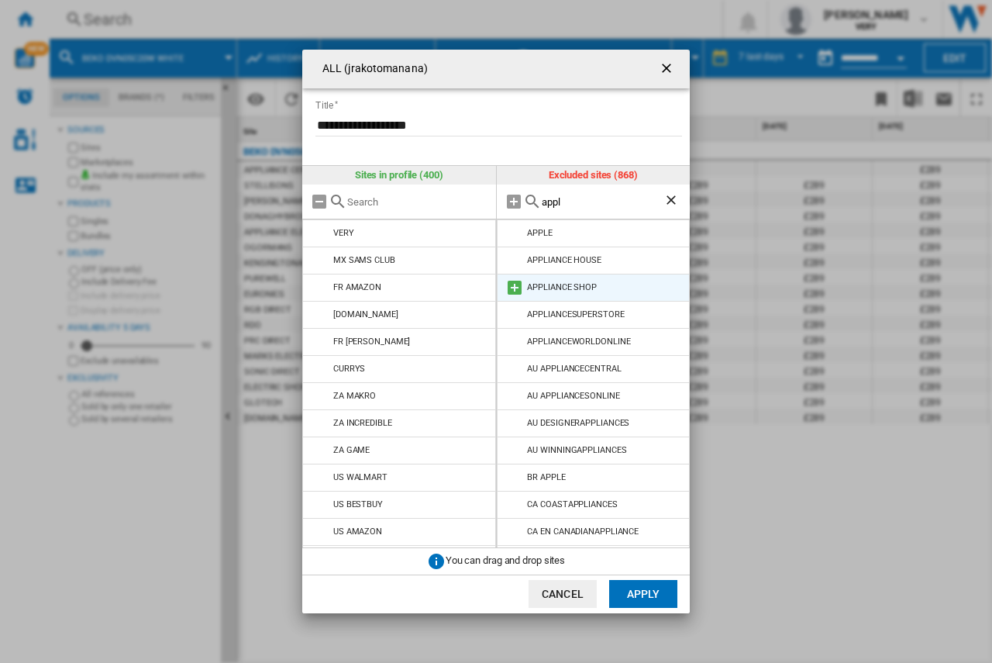
click at [511, 289] on md-icon at bounding box center [514, 287] width 19 height 19
click at [551, 205] on input "appl" at bounding box center [603, 202] width 122 height 12
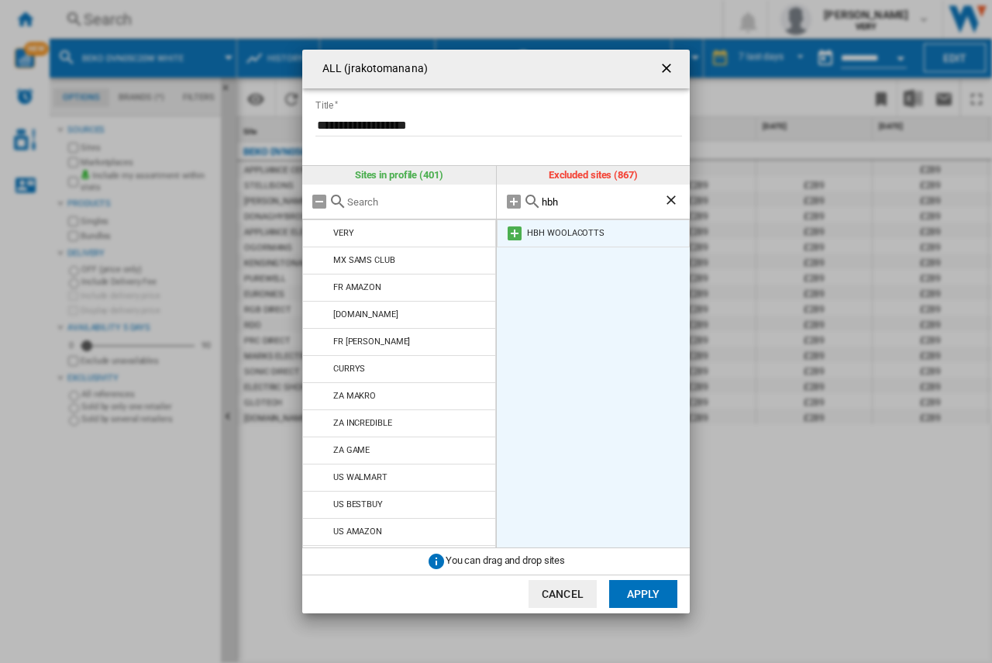
type input "hbh"
click at [511, 232] on md-icon at bounding box center [514, 233] width 19 height 19
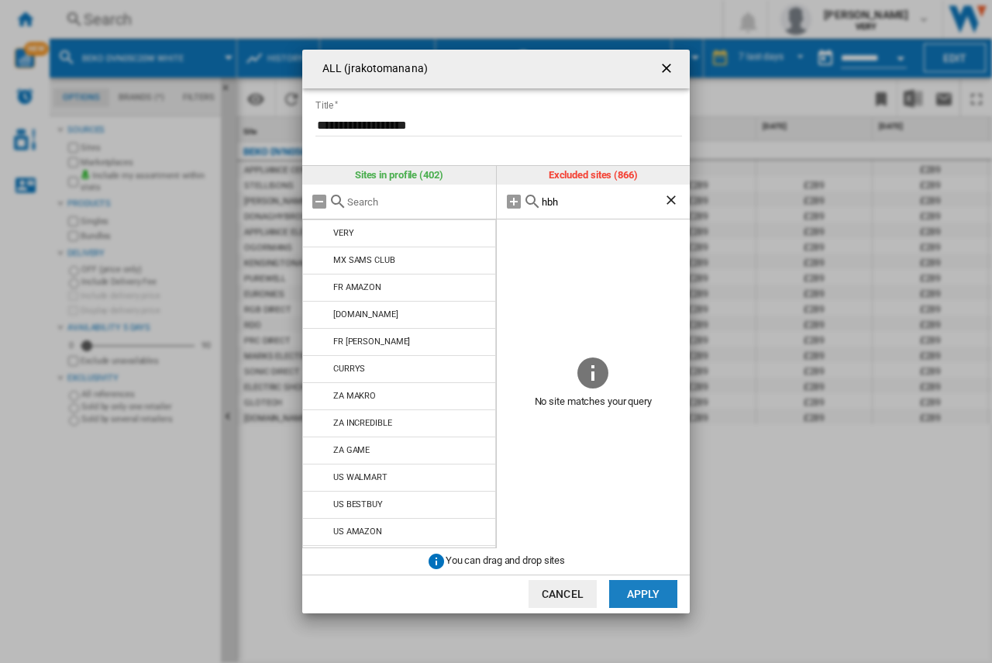
click at [653, 591] on button "Apply" at bounding box center [643, 594] width 68 height 28
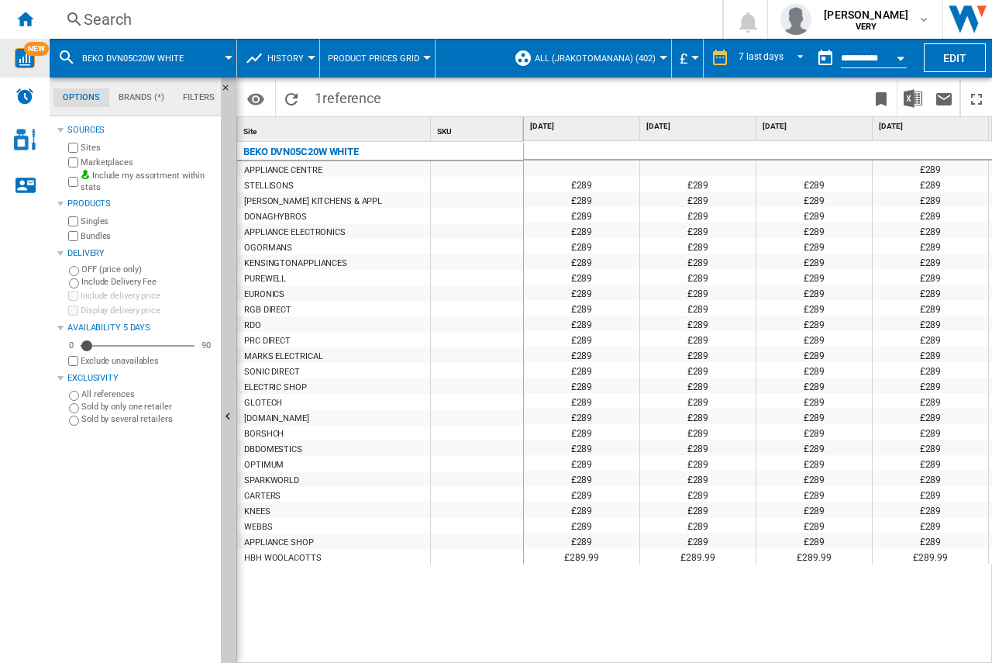
click at [33, 44] on span "NEW" at bounding box center [36, 49] width 25 height 14
drag, startPoint x: 306, startPoint y: 150, endPoint x: 282, endPoint y: 176, distance: 35.1
click at [282, 176] on div at bounding box center [496, 331] width 992 height 663
click at [282, 167] on div at bounding box center [496, 331] width 992 height 663
drag, startPoint x: 233, startPoint y: 216, endPoint x: 231, endPoint y: 232, distance: 15.7
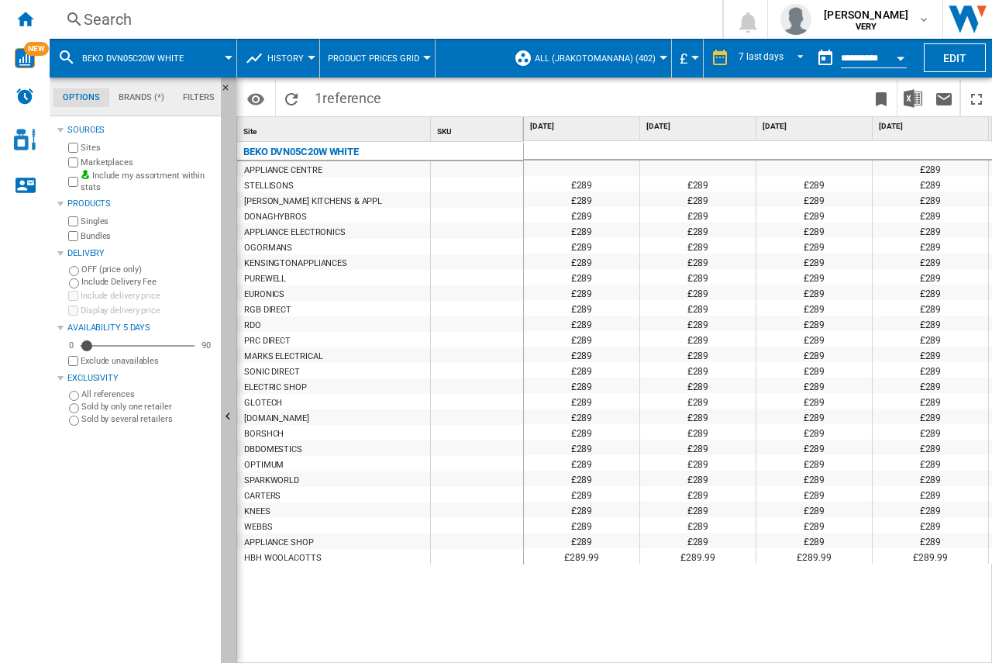
click at [233, 216] on div at bounding box center [496, 331] width 992 height 663
click at [228, 244] on button "Hide" at bounding box center [228, 417] width 15 height 680
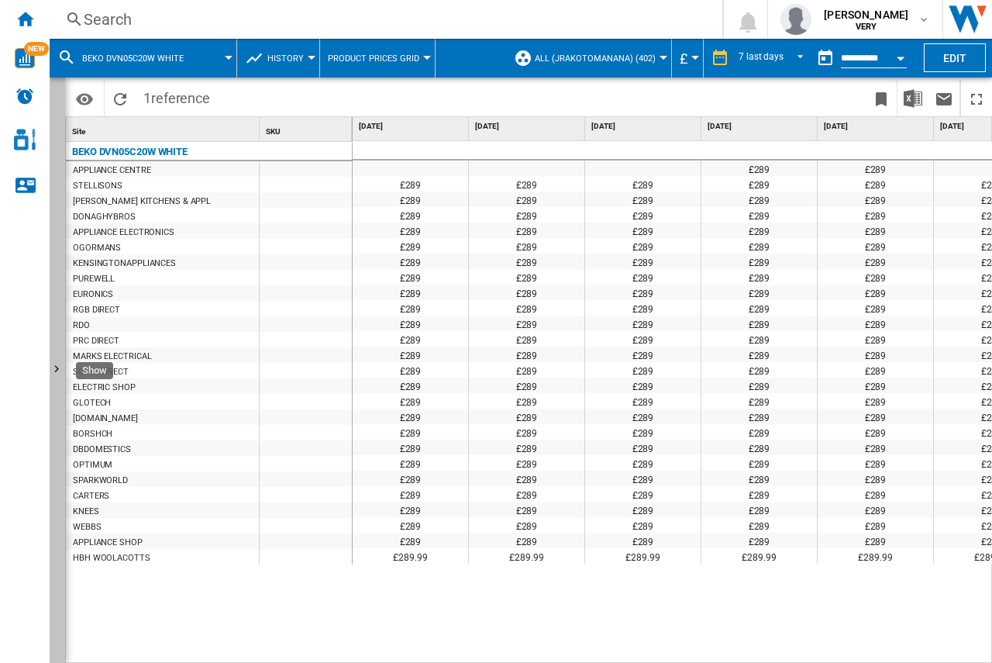
click at [52, 365] on ng-md-icon "Show" at bounding box center [59, 371] width 19 height 19
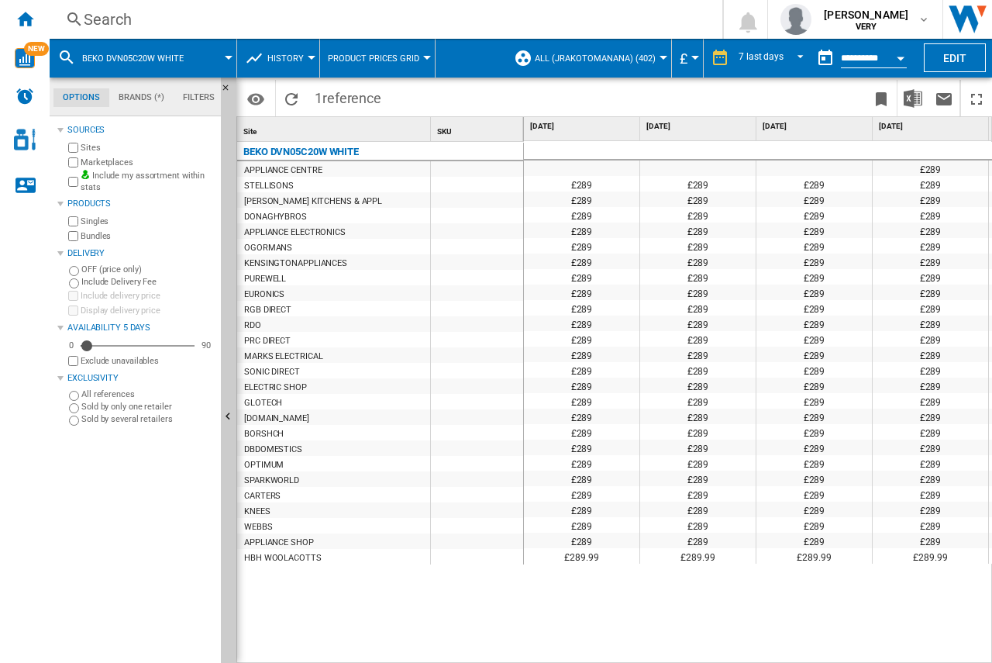
click at [635, 51] on button "ALL (jrakotomanana) (402)" at bounding box center [599, 58] width 129 height 39
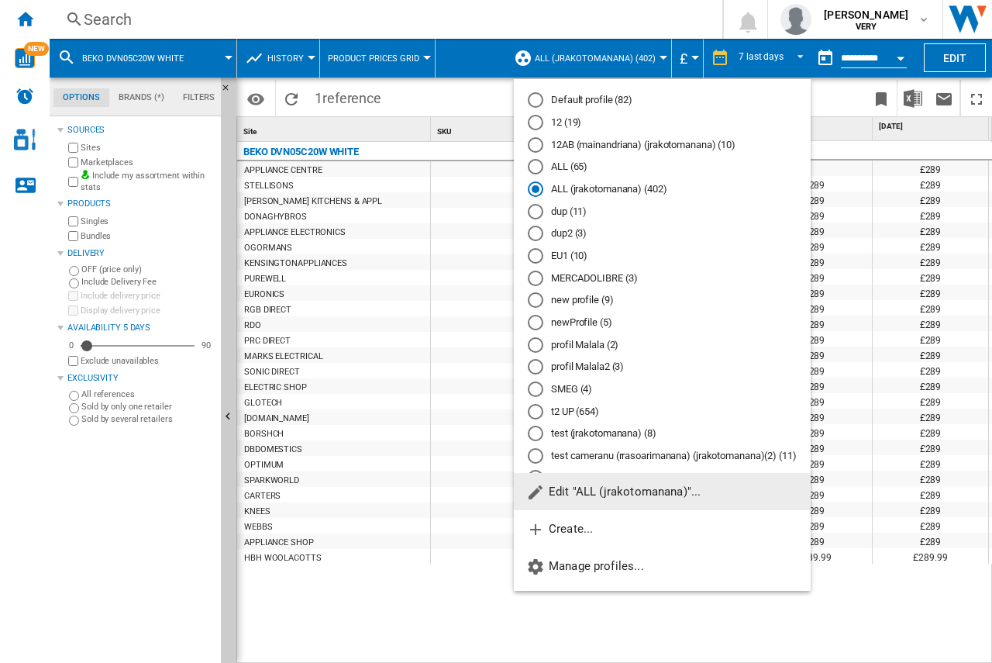
click at [580, 498] on span "Edit "ALL (jrakotomanana)"..." at bounding box center [613, 491] width 174 height 14
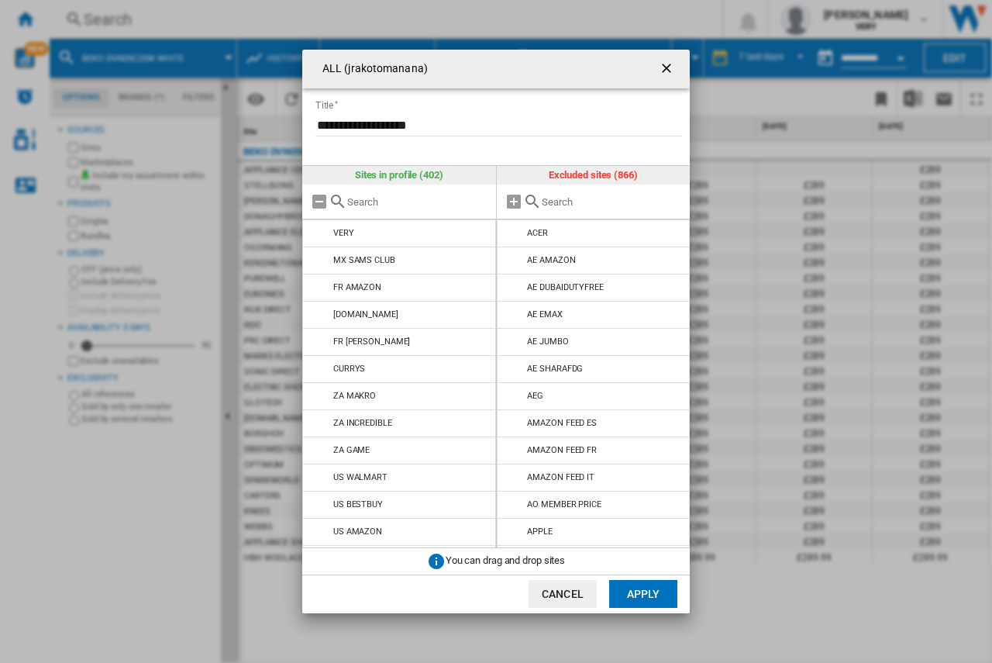
click at [579, 193] on div "ALL (jrakotomanana) ..." at bounding box center [594, 201] width 194 height 35
click at [578, 197] on input "ALL (jrakotomanana) ..." at bounding box center [612, 202] width 141 height 12
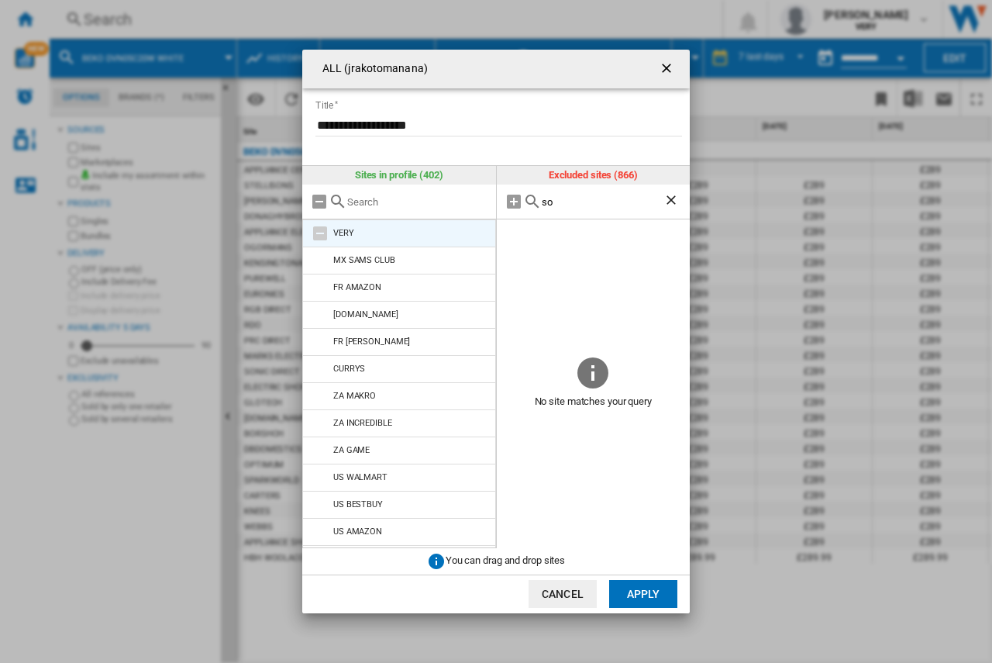
type input "s"
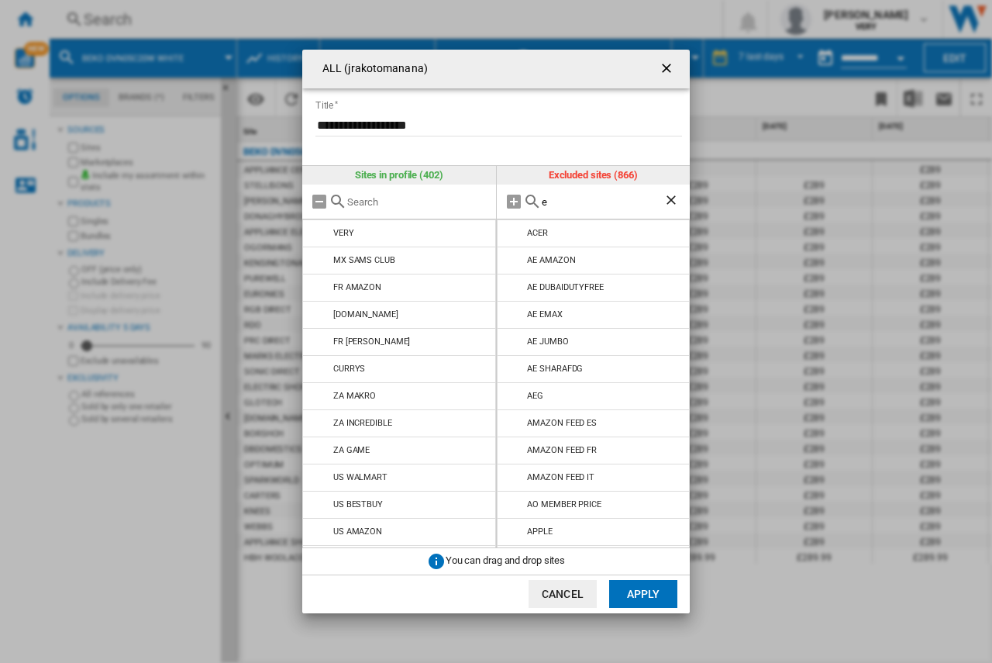
click at [567, 204] on input "e" at bounding box center [603, 202] width 122 height 12
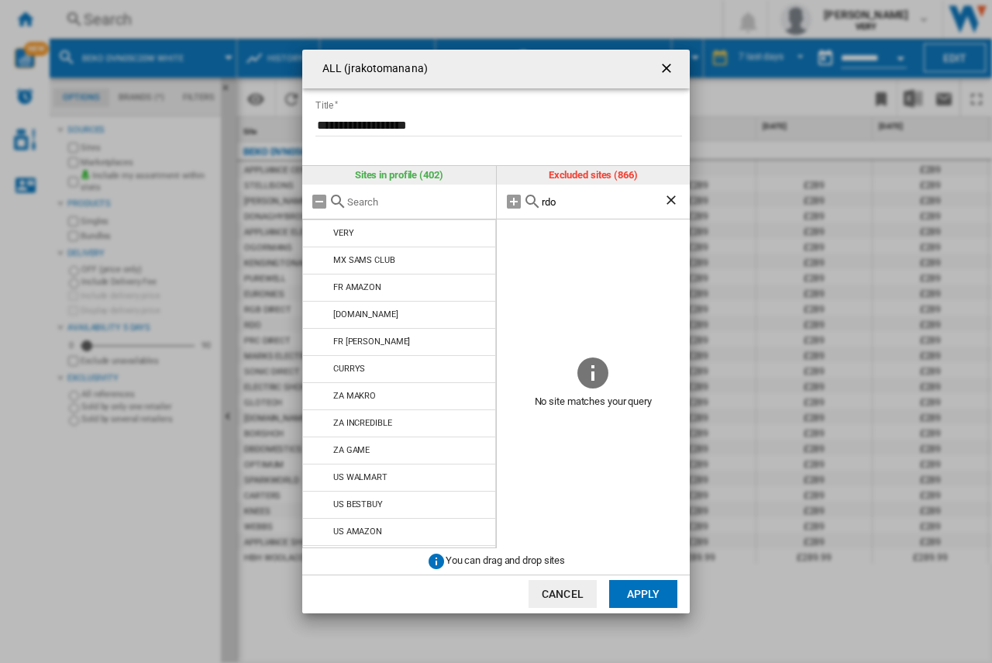
click at [567, 204] on input "rdo" at bounding box center [603, 202] width 122 height 12
click at [569, 202] on input "rdo" at bounding box center [603, 202] width 122 height 12
click at [569, 202] on input "eur" at bounding box center [603, 202] width 122 height 12
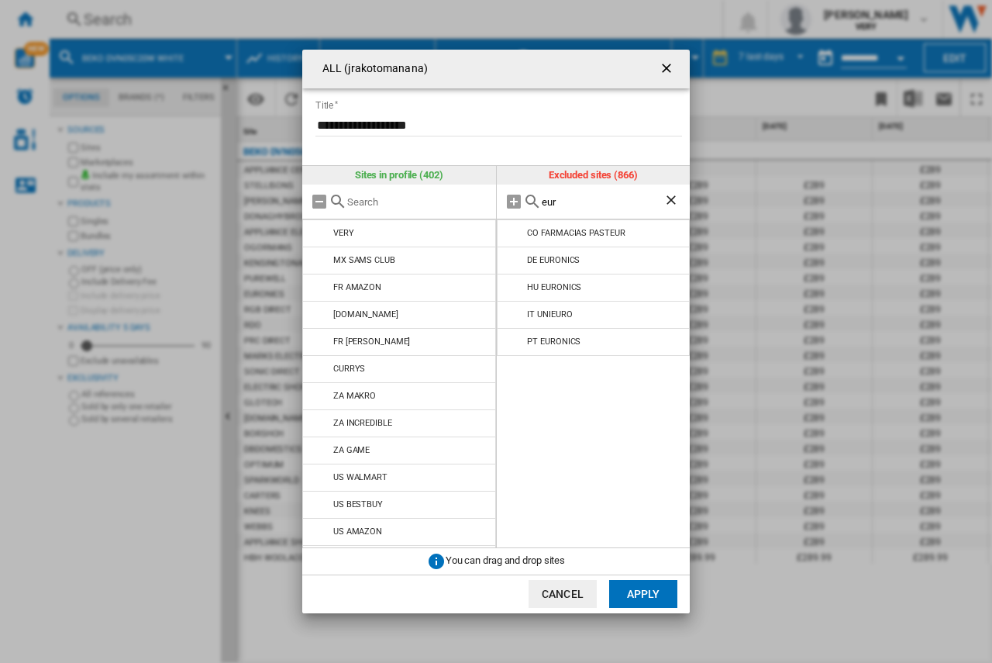
click at [569, 202] on input "eur" at bounding box center [603, 202] width 122 height 12
click at [570, 201] on input "pure" at bounding box center [603, 202] width 122 height 12
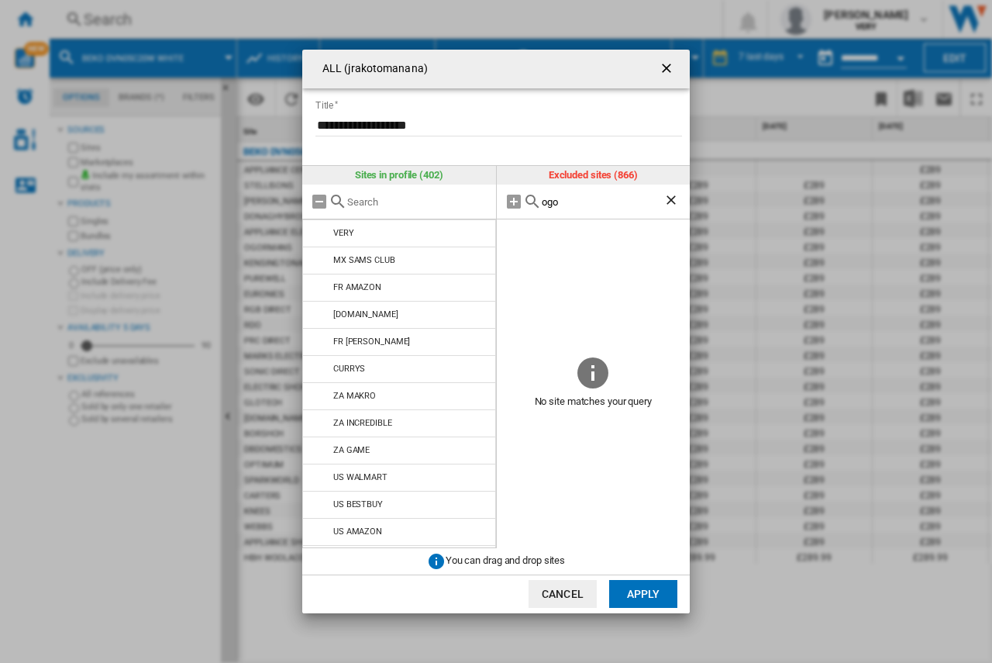
click at [571, 201] on input "ogo" at bounding box center [603, 202] width 122 height 12
click at [572, 201] on input "ogo" at bounding box center [603, 202] width 122 height 12
click at [573, 201] on input "kensin" at bounding box center [603, 202] width 122 height 12
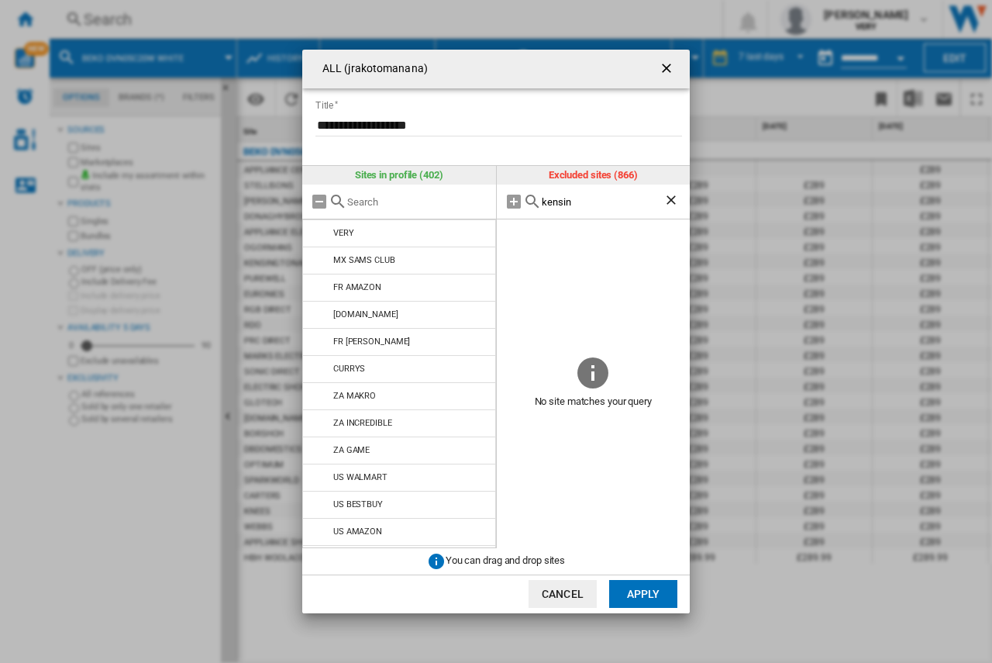
click at [573, 201] on input "kensin" at bounding box center [603, 202] width 122 height 12
click at [573, 200] on input "kensin" at bounding box center [603, 202] width 122 height 12
type input "s"
click at [546, 208] on div "[PERSON_NAME]" at bounding box center [594, 201] width 194 height 35
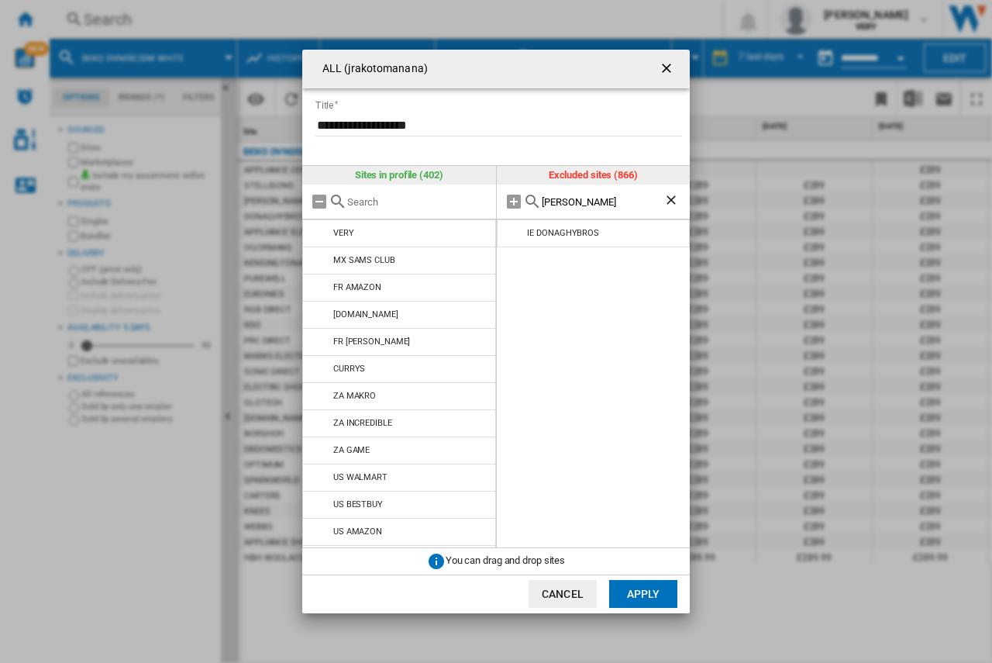
click at [546, 208] on div "[PERSON_NAME]" at bounding box center [594, 201] width 194 height 35
click at [548, 199] on input "[PERSON_NAME]" at bounding box center [603, 202] width 122 height 12
click at [584, 201] on input "appliance ele" at bounding box center [603, 202] width 122 height 12
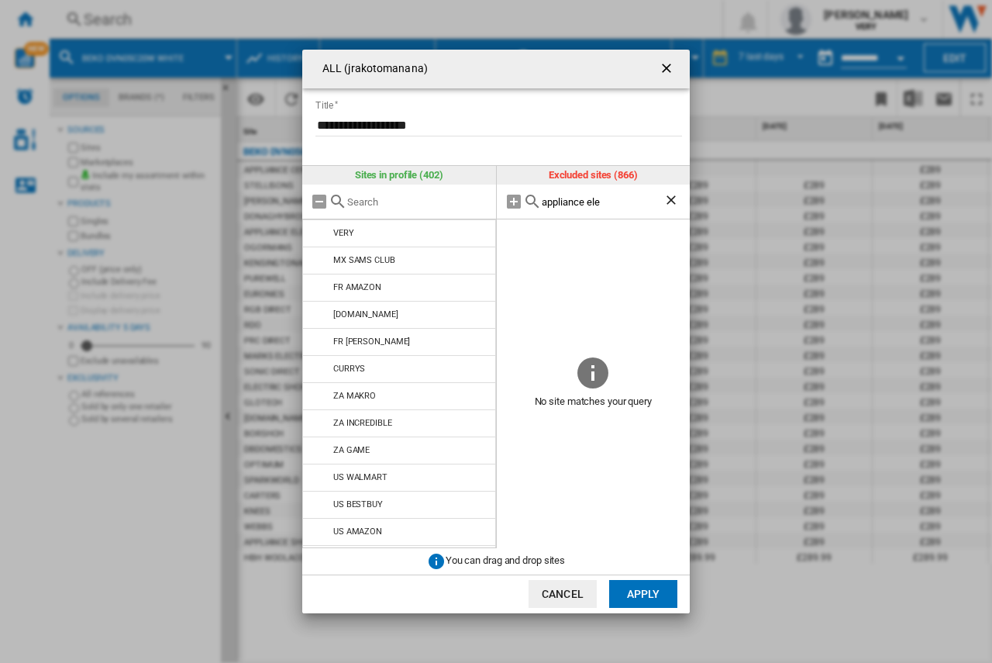
click at [584, 201] on input "appliance ele" at bounding box center [603, 202] width 122 height 12
click at [581, 201] on input "[PERSON_NAME]" at bounding box center [603, 202] width 122 height 12
click at [582, 201] on input "[PERSON_NAME]" at bounding box center [603, 202] width 122 height 12
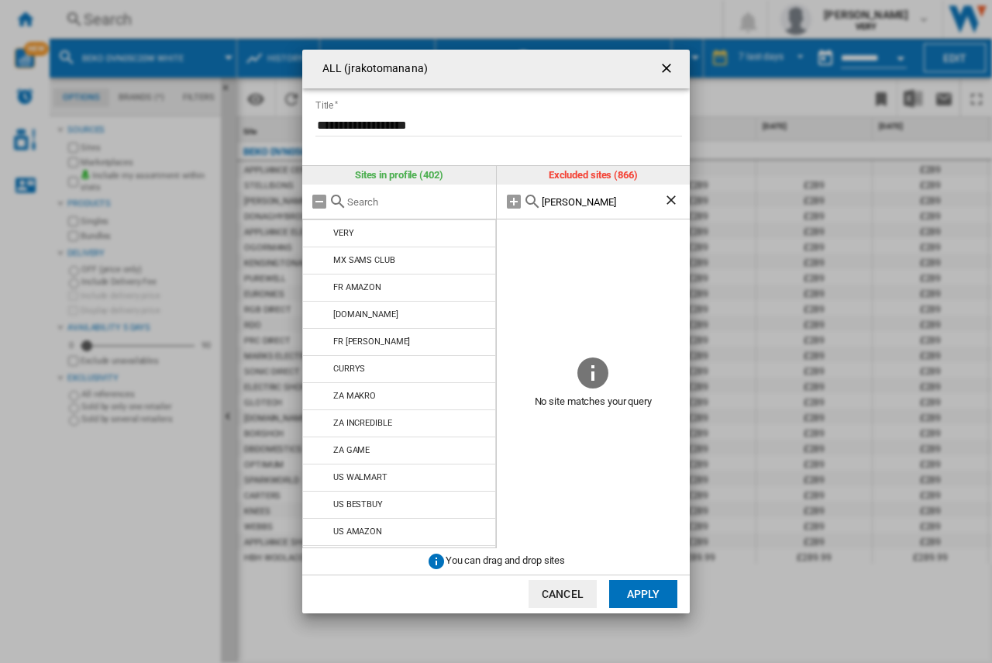
click at [582, 201] on input "[PERSON_NAME]" at bounding box center [603, 202] width 122 height 12
click at [583, 201] on input "[PERSON_NAME]" at bounding box center [603, 202] width 122 height 12
click at [583, 201] on input "bor" at bounding box center [603, 202] width 122 height 12
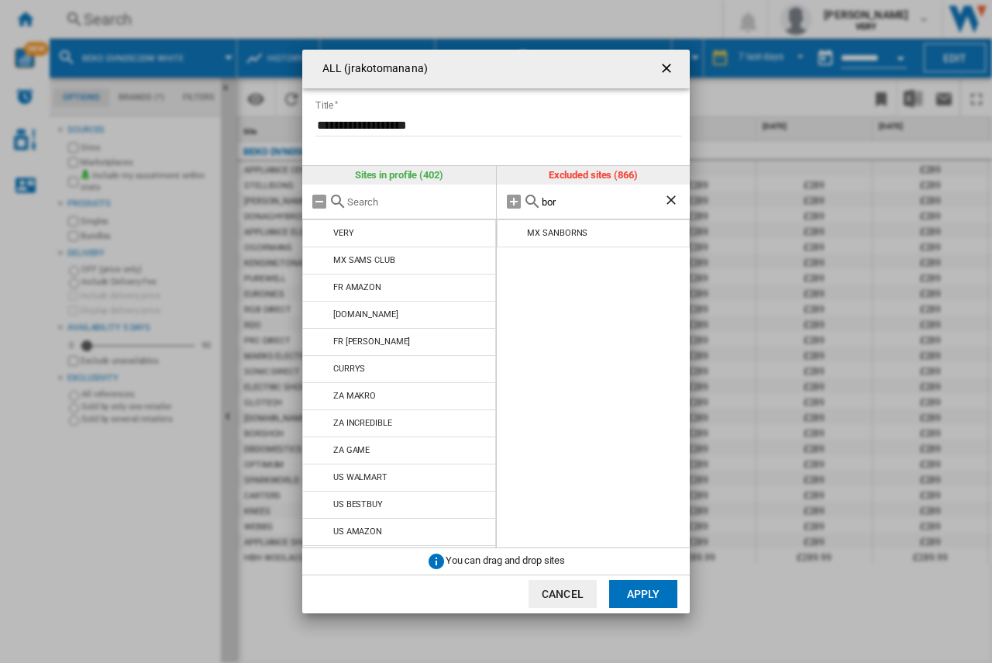
click at [583, 201] on input "bor" at bounding box center [603, 202] width 122 height 12
click at [583, 201] on input "db" at bounding box center [603, 202] width 122 height 12
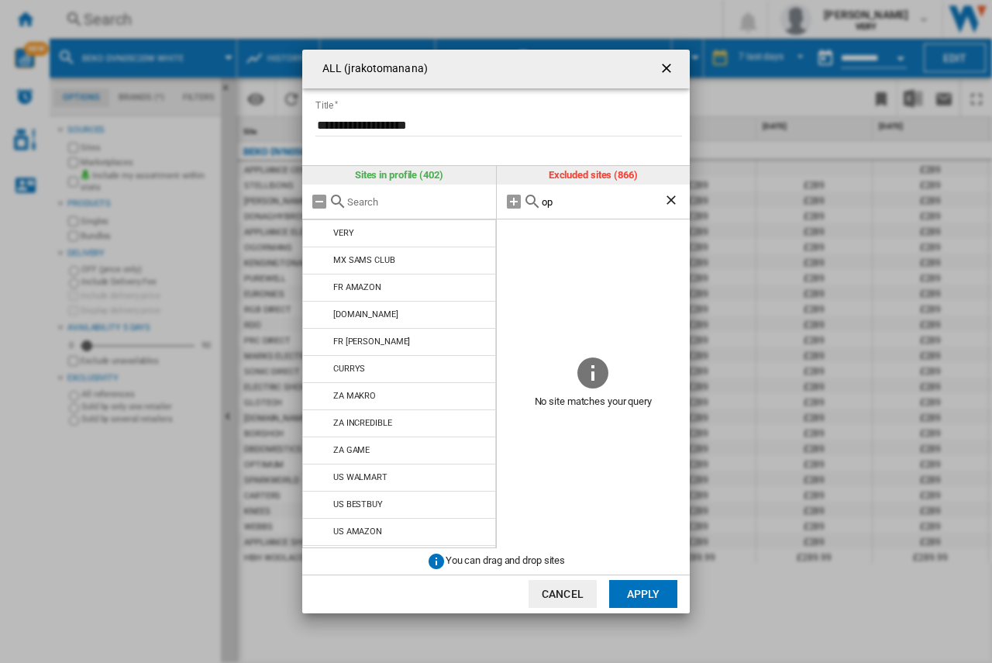
type input "o"
click at [550, 203] on input "spar" at bounding box center [603, 202] width 122 height 12
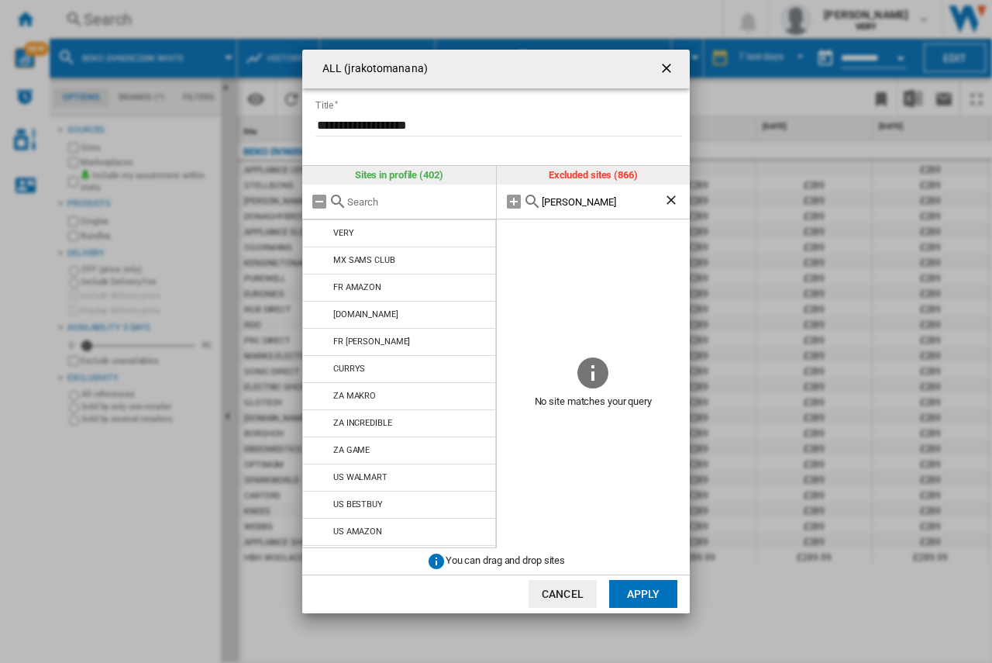
click at [550, 203] on input "[PERSON_NAME]" at bounding box center [603, 202] width 122 height 12
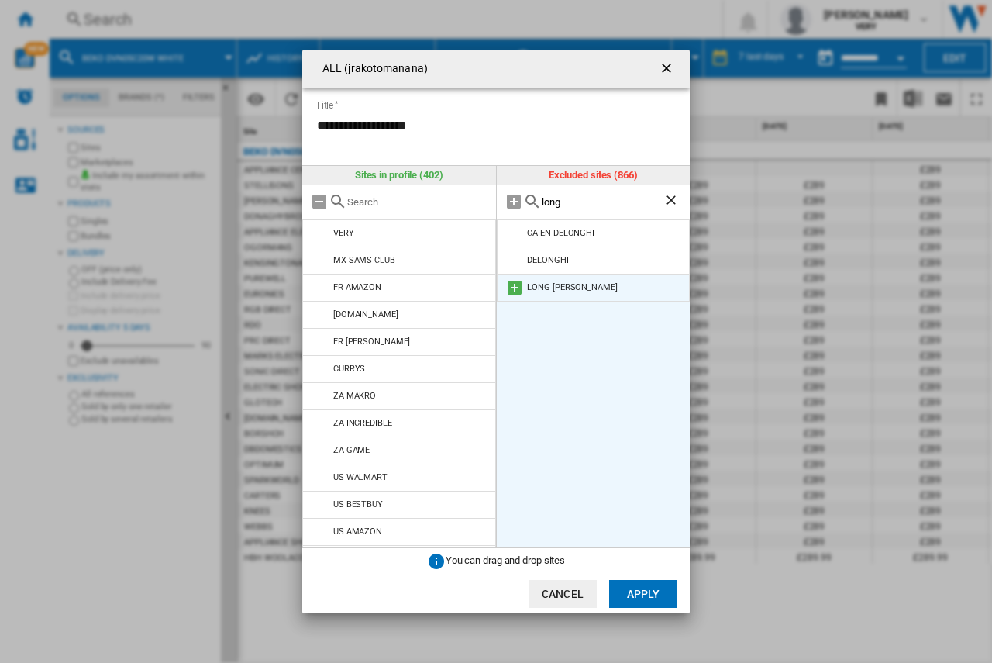
type input "long"
click at [511, 289] on md-icon "ALL (jrakotomanana) ..." at bounding box center [514, 287] width 19 height 19
click at [647, 595] on button "Apply" at bounding box center [643, 594] width 68 height 28
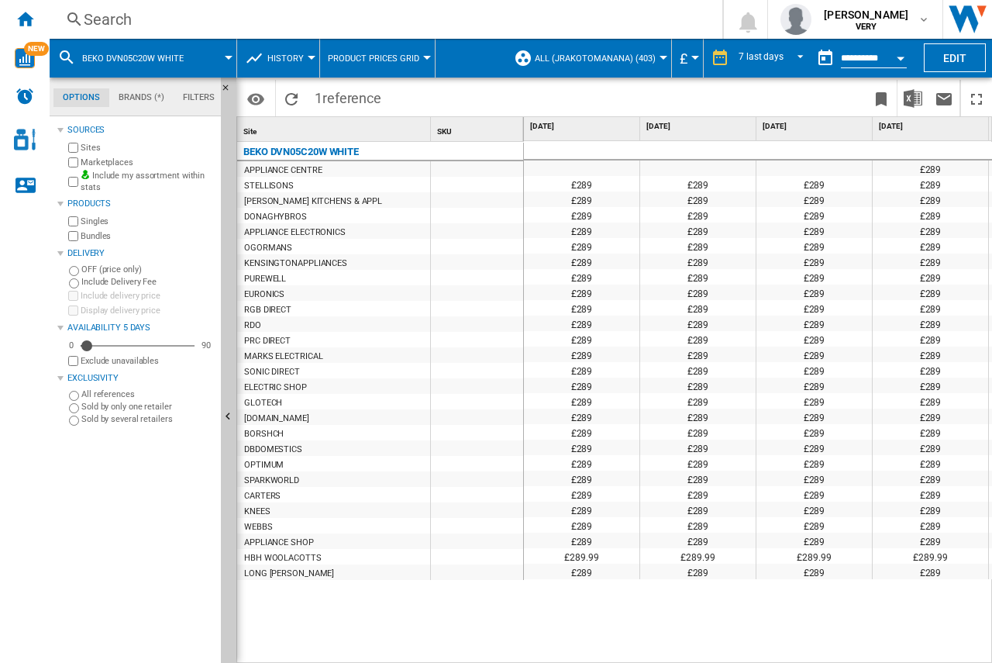
drag, startPoint x: 89, startPoint y: 143, endPoint x: 91, endPoint y: 160, distance: 16.4
click at [88, 143] on label "Sites" at bounding box center [148, 148] width 134 height 12
